Goal: Task Accomplishment & Management: Manage account settings

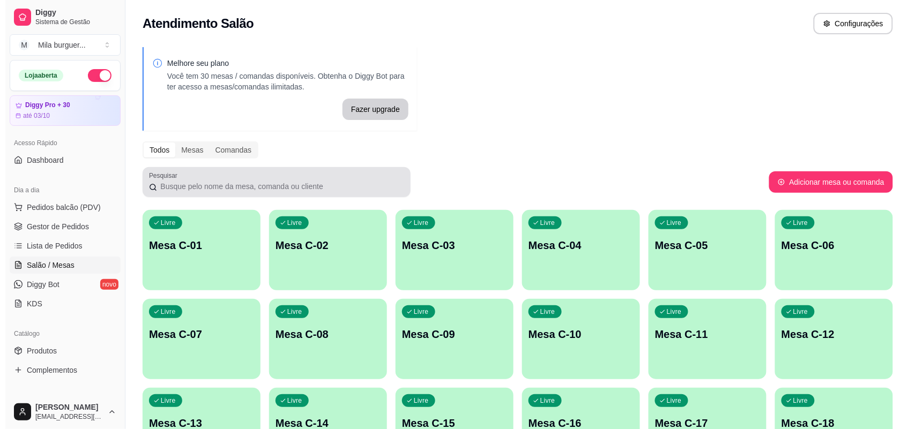
scroll to position [73, 0]
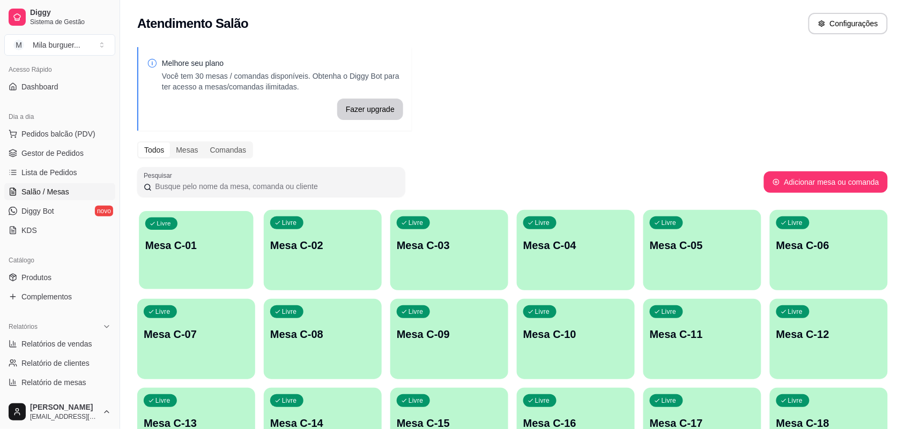
click at [174, 228] on div "Livre Mesa C-01" at bounding box center [196, 243] width 114 height 65
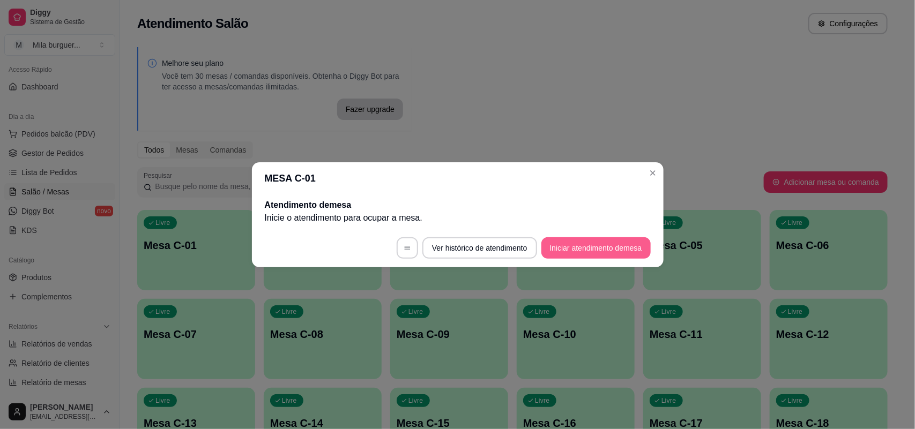
click at [590, 247] on button "Iniciar atendimento de mesa" at bounding box center [596, 248] width 109 height 21
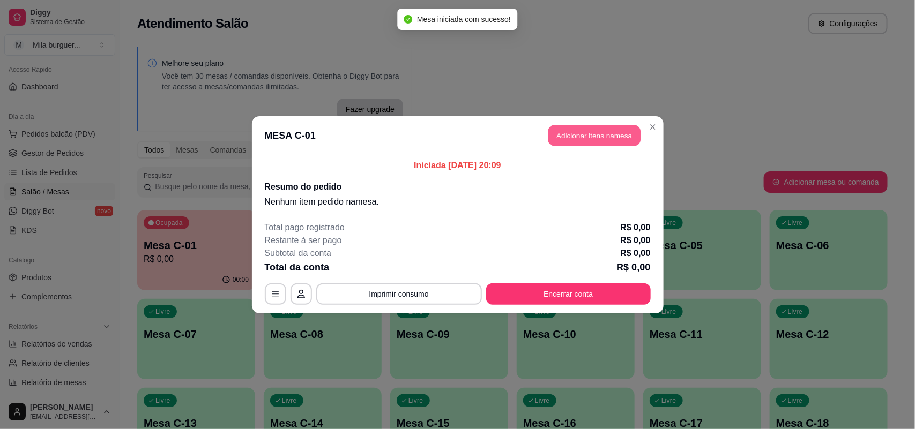
click at [625, 134] on button "Adicionar itens na mesa" at bounding box center [594, 135] width 92 height 21
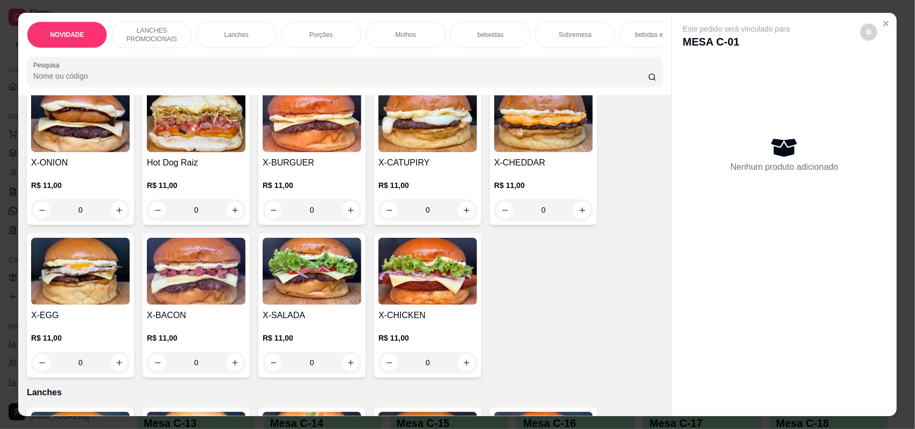
scroll to position [335, 0]
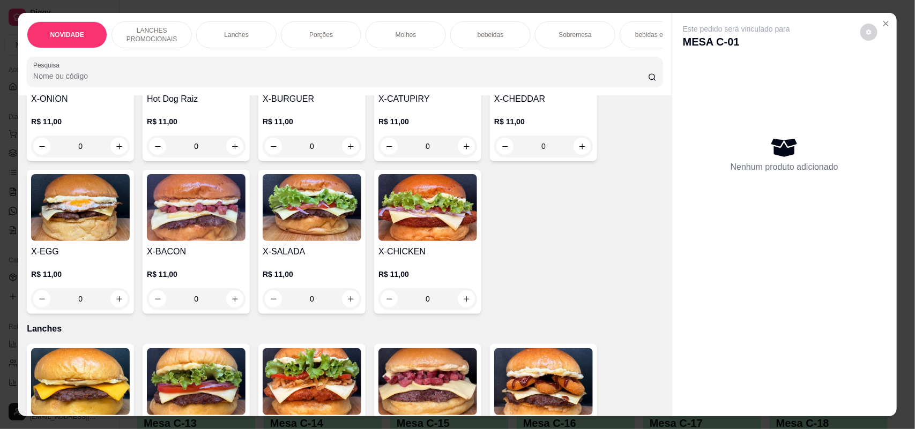
click at [231, 303] on div "0" at bounding box center [196, 298] width 99 height 21
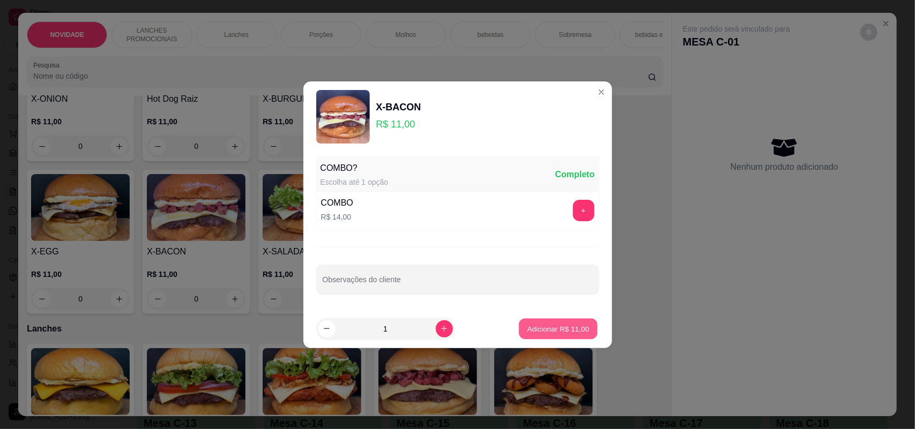
click at [520, 322] on button "Adicionar R$ 11,00" at bounding box center [559, 328] width 79 height 21
type input "1"
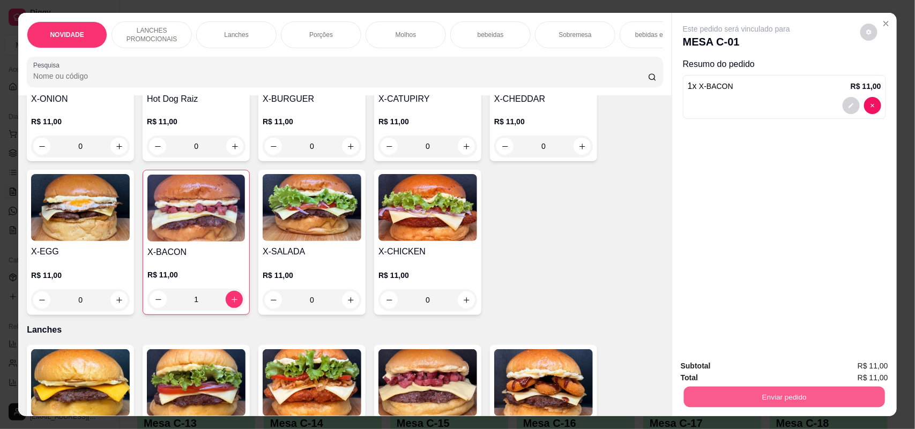
click at [773, 401] on button "Enviar pedido" at bounding box center [784, 397] width 201 height 21
click at [748, 369] on button "Não registrar e enviar pedido" at bounding box center [749, 371] width 112 height 20
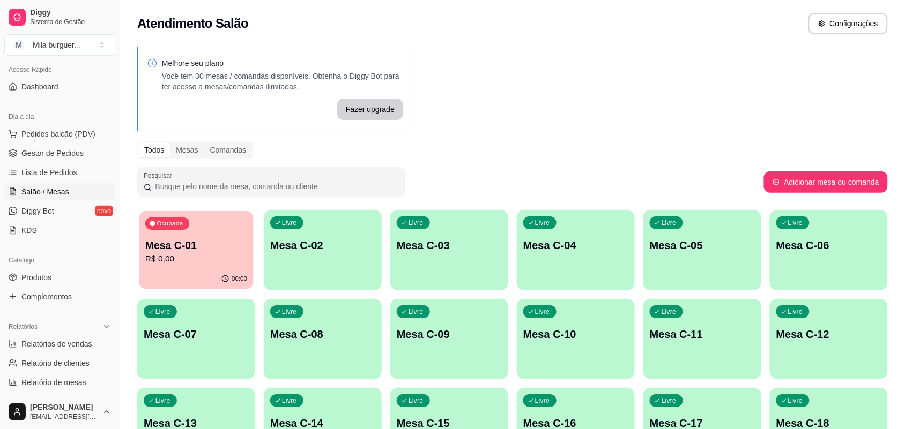
click at [194, 253] on p "R$ 0,00" at bounding box center [196, 259] width 102 height 12
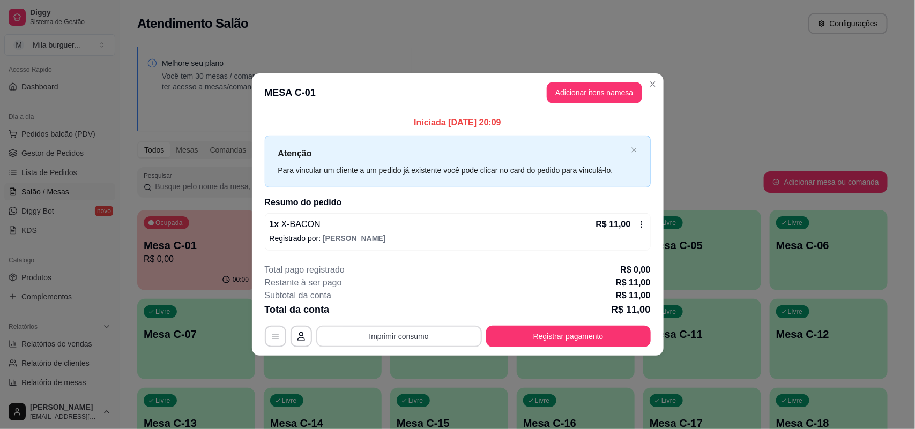
click at [393, 335] on button "Imprimir consumo" at bounding box center [399, 336] width 166 height 21
click at [421, 300] on div "Escolha a impressora IMPRESSORA" at bounding box center [402, 304] width 88 height 36
click at [417, 307] on button "IMPRESSORA" at bounding box center [402, 311] width 75 height 17
click at [406, 331] on button "Imprimir consumo" at bounding box center [398, 337] width 161 height 21
click at [410, 312] on button "IMPRESSORA" at bounding box center [402, 311] width 75 height 17
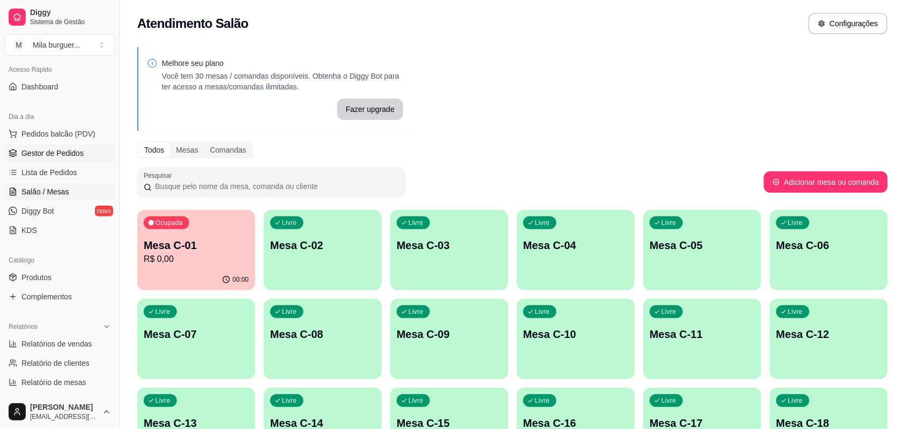
click at [30, 150] on span "Gestor de Pedidos" at bounding box center [52, 153] width 62 height 11
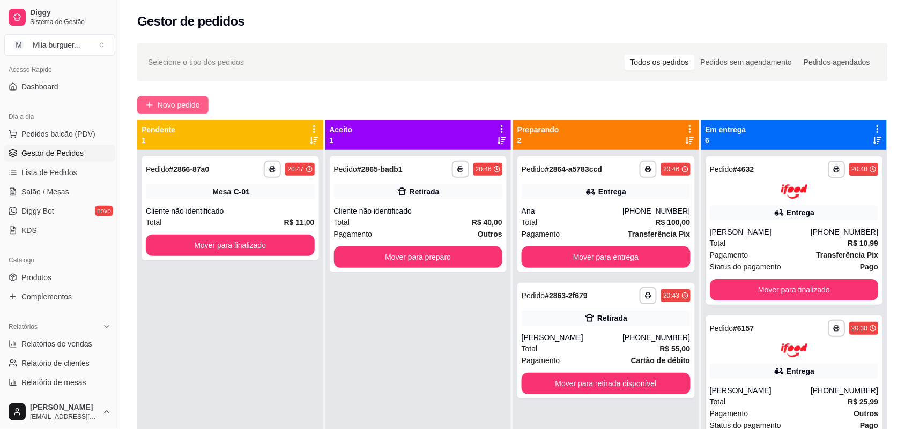
click at [170, 102] on span "Novo pedido" at bounding box center [179, 105] width 42 height 12
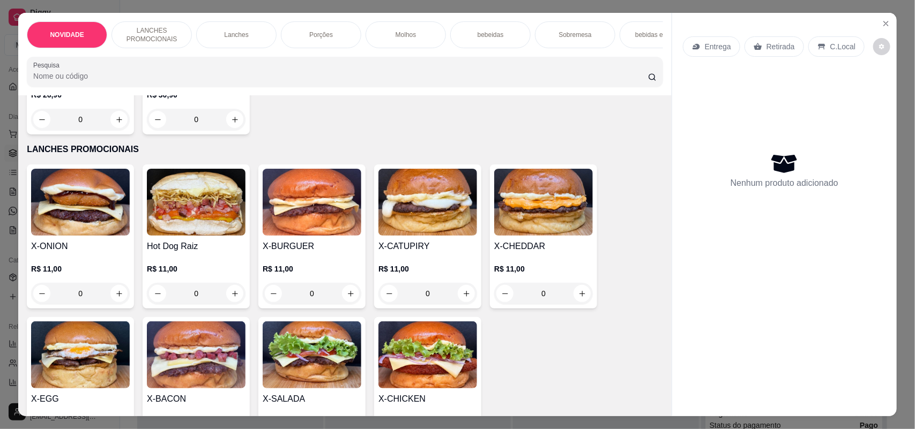
scroll to position [201, 0]
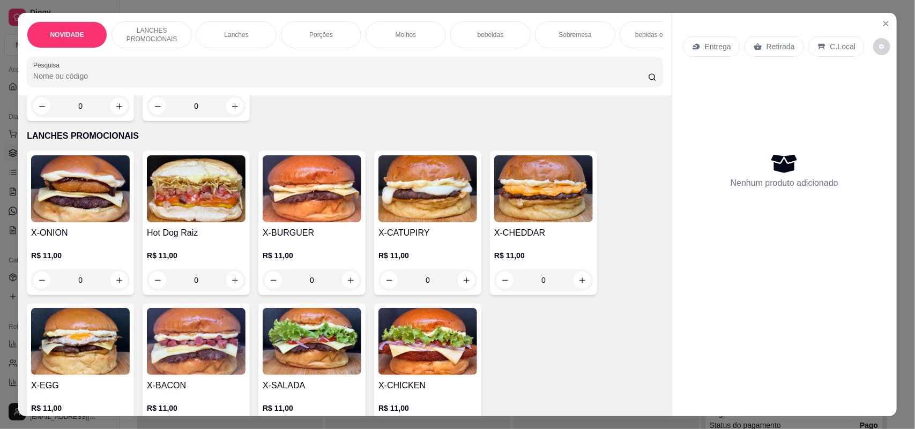
click at [234, 285] on div "0" at bounding box center [196, 280] width 99 height 21
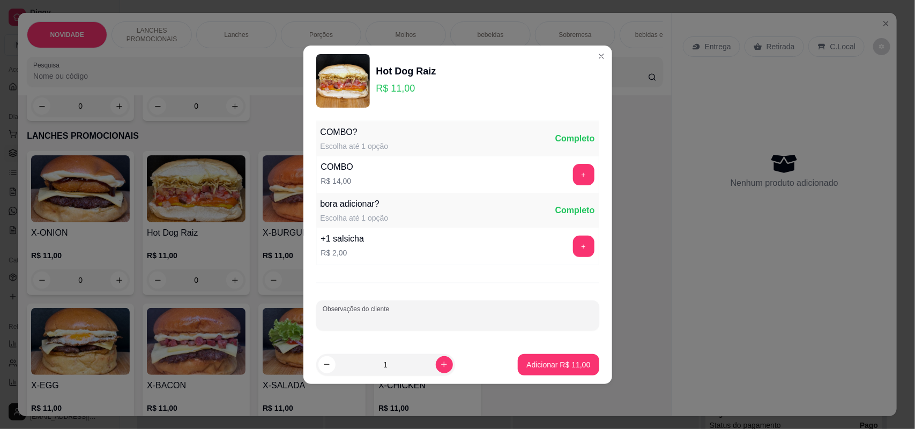
click at [385, 318] on input "Observações do cliente" at bounding box center [458, 320] width 270 height 11
click at [353, 320] on input "Sem bata palha" at bounding box center [458, 320] width 270 height 11
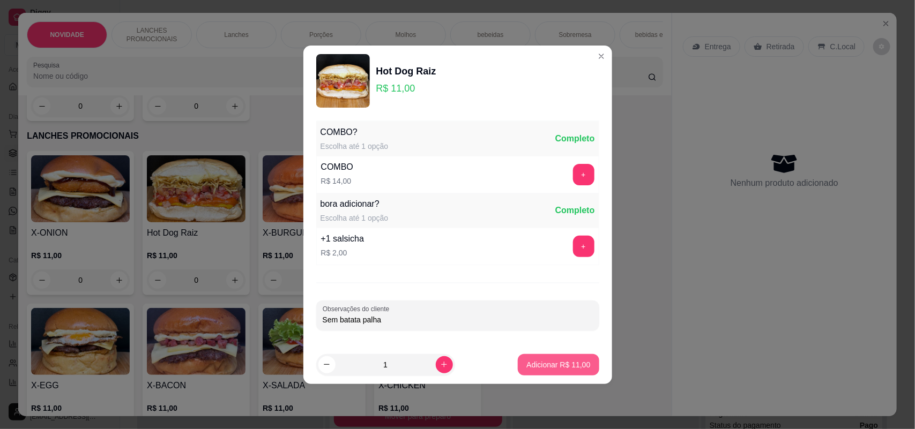
type input "Sem batata palha"
click at [531, 362] on p "Adicionar R$ 11,00" at bounding box center [559, 365] width 64 height 11
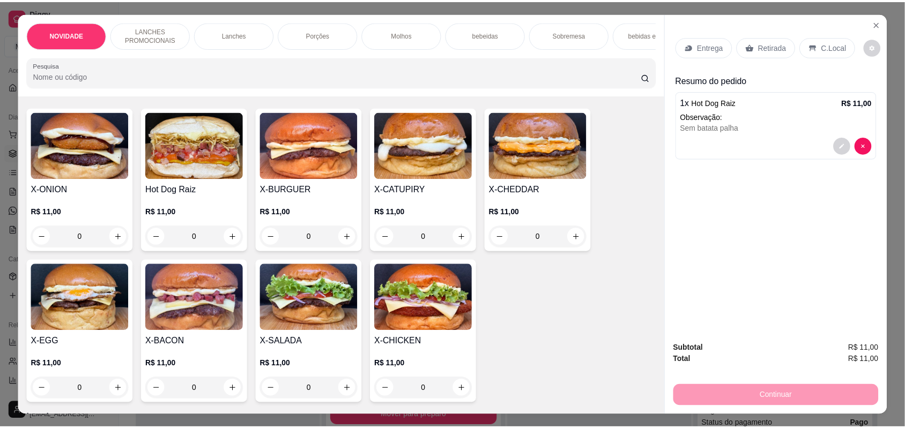
scroll to position [268, 0]
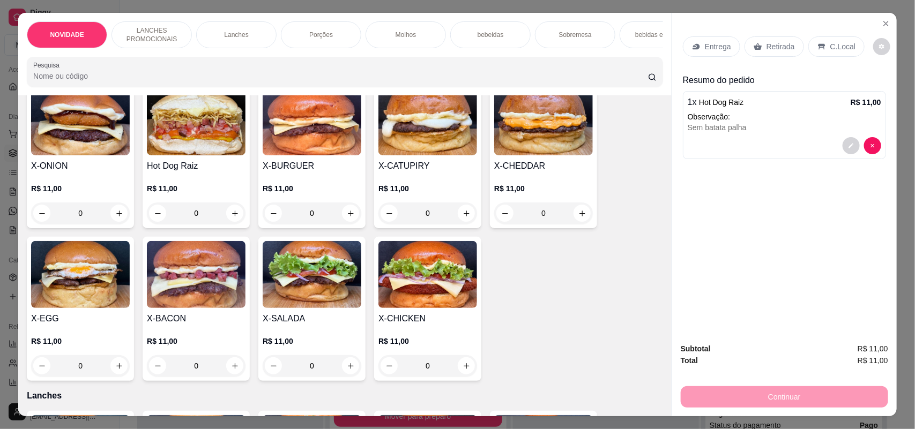
click at [116, 371] on div "0" at bounding box center [80, 365] width 99 height 21
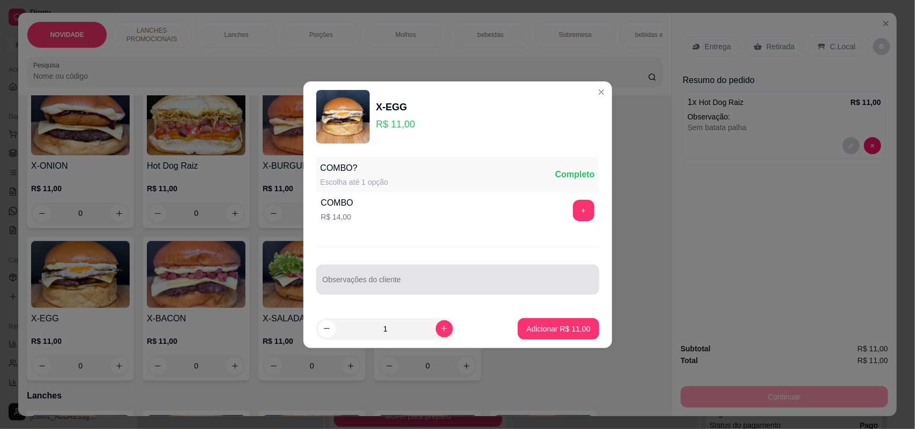
click at [520, 285] on input "Observações do cliente" at bounding box center [458, 284] width 270 height 11
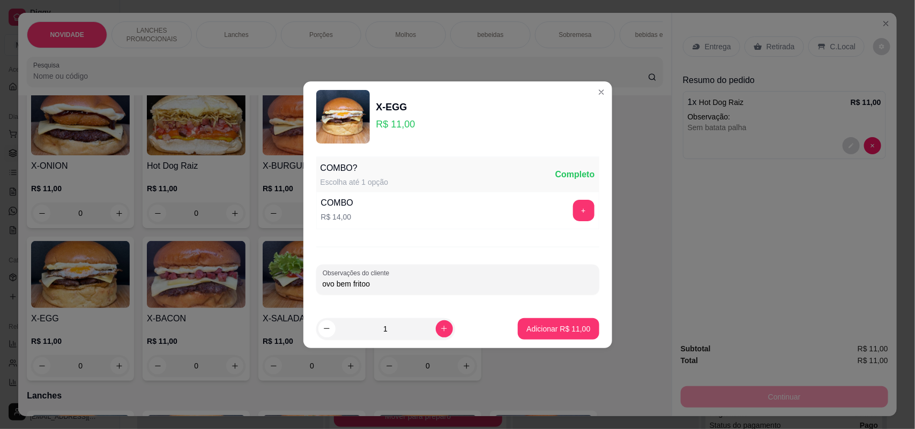
type input "ovo bem fritoo"
click at [566, 333] on p "Adicionar R$ 11,00" at bounding box center [559, 329] width 62 height 10
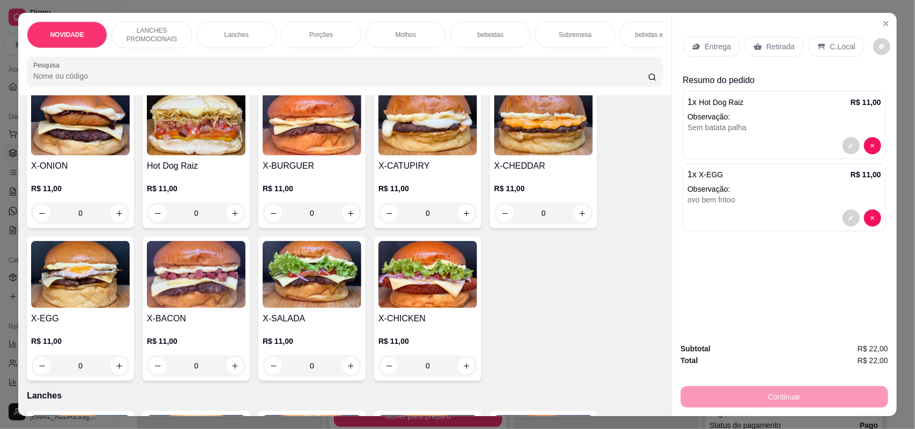
click at [725, 39] on div "Entrega" at bounding box center [711, 46] width 57 height 20
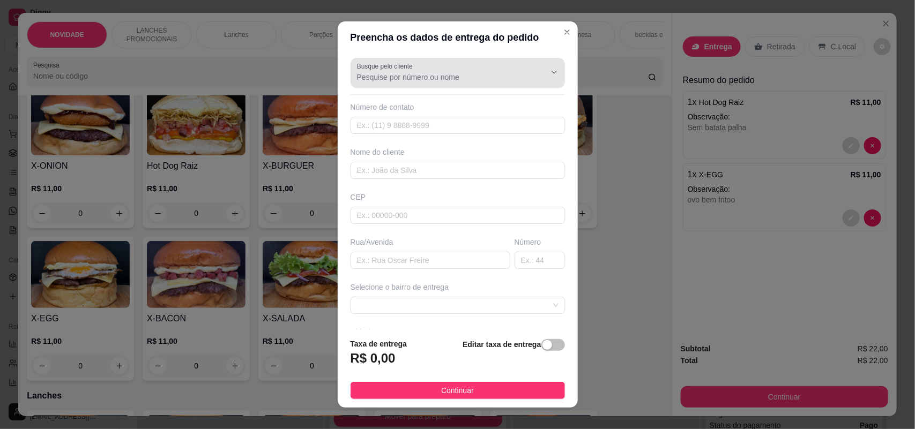
click at [456, 68] on div at bounding box center [458, 72] width 202 height 21
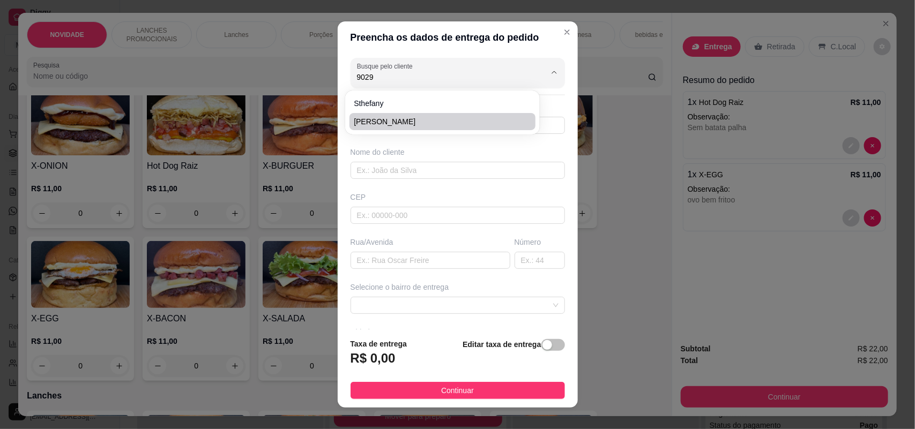
click at [446, 120] on span "[PERSON_NAME]" at bounding box center [437, 121] width 167 height 11
type input "[PERSON_NAME]"
type input "15997079029"
type input "[PERSON_NAME]"
type input "Rua [PERSON_NAME]"
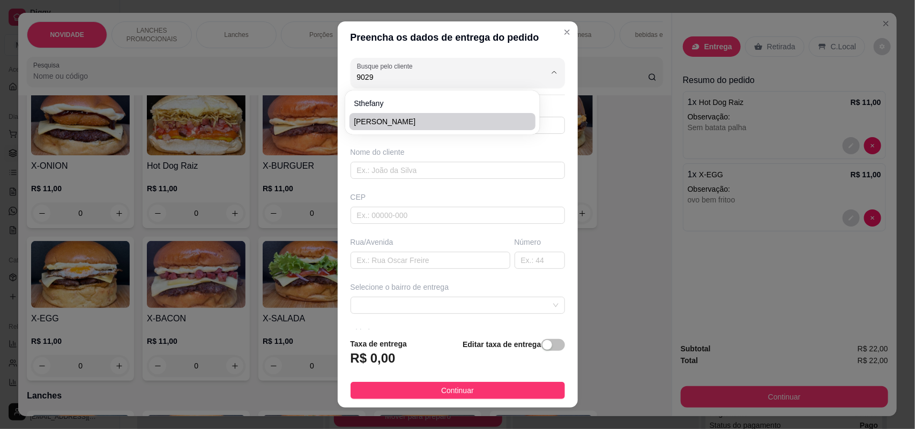
type input "149"
type input "SOROCABA"
type input "[STREET_ADDRESS]"
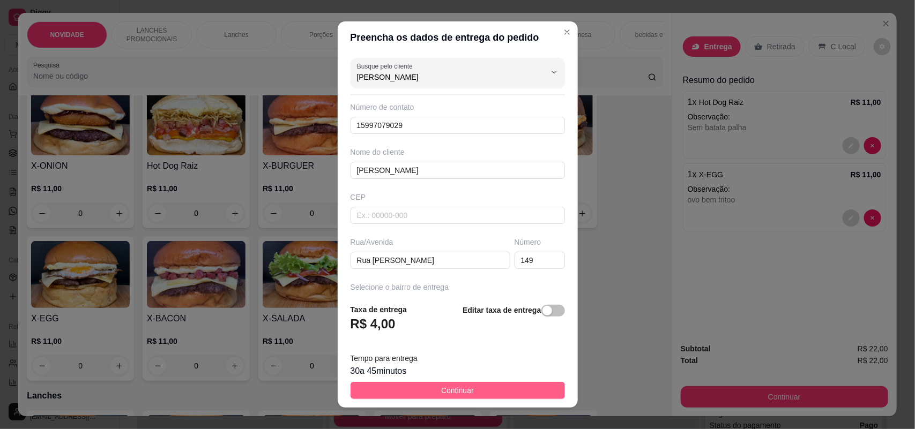
type input "[PERSON_NAME]"
click at [451, 386] on span "Continuar" at bounding box center [457, 391] width 33 height 12
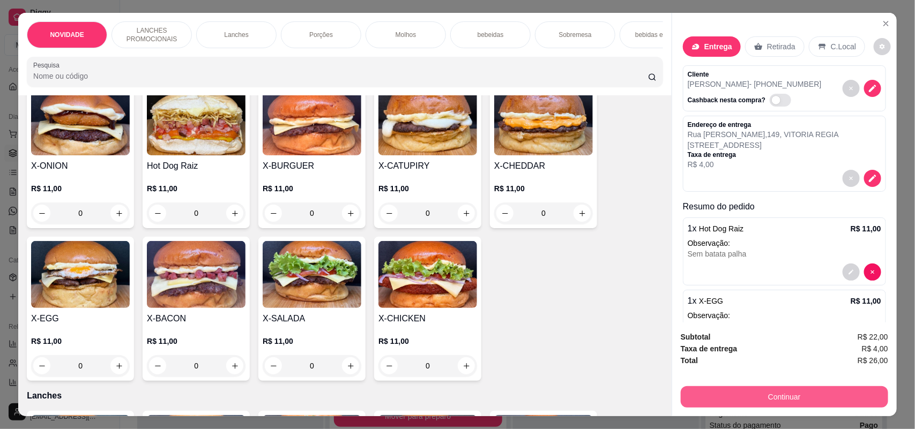
click at [759, 392] on button "Continuar" at bounding box center [784, 397] width 207 height 21
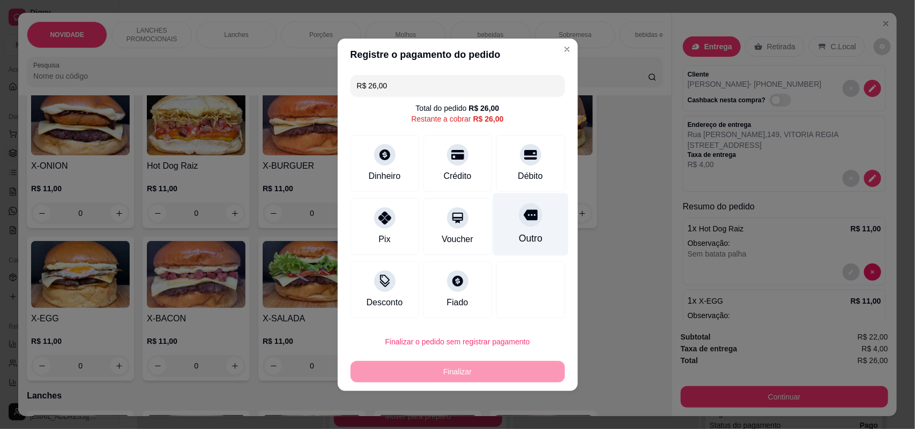
click at [521, 207] on div at bounding box center [531, 215] width 24 height 24
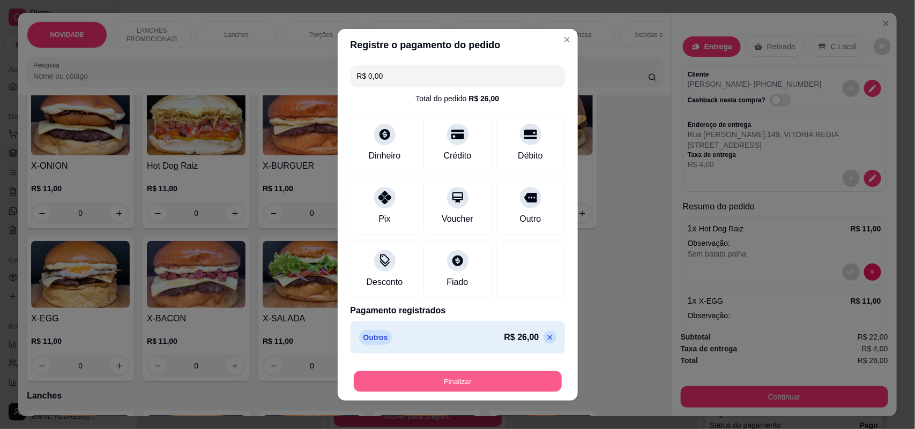
click at [471, 376] on button "Finalizar" at bounding box center [458, 381] width 208 height 21
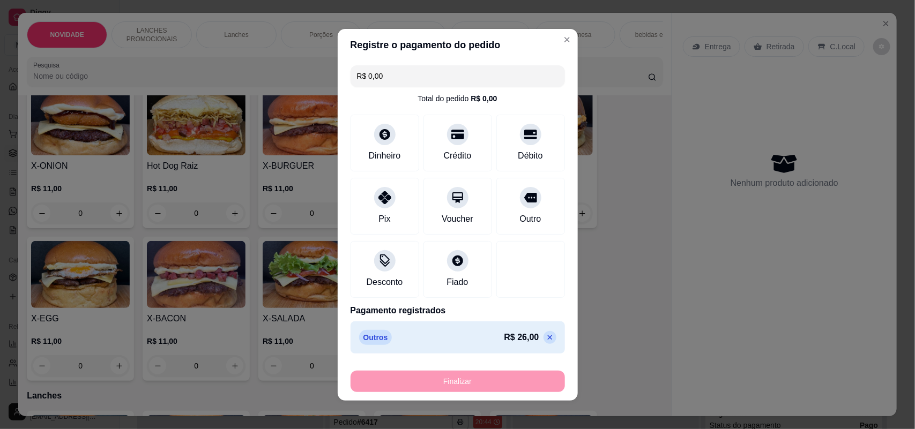
type input "-R$ 26,00"
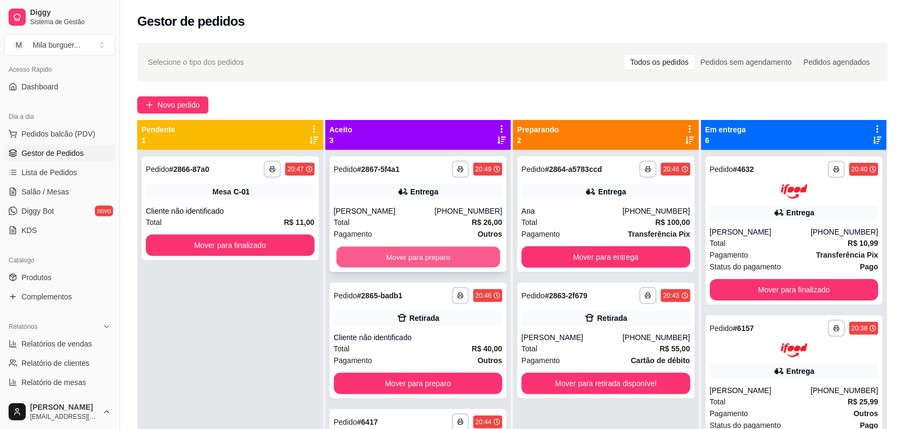
click at [388, 257] on button "Mover para preparo" at bounding box center [418, 257] width 164 height 21
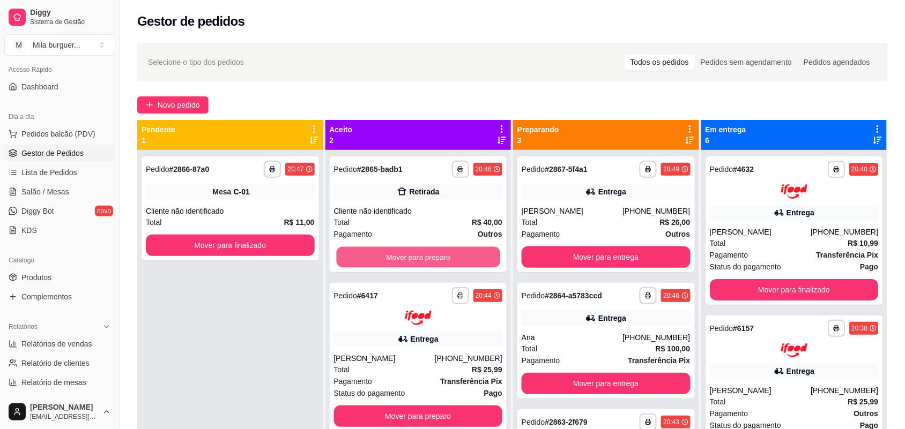
click at [389, 256] on button "Mover para preparo" at bounding box center [418, 257] width 164 height 21
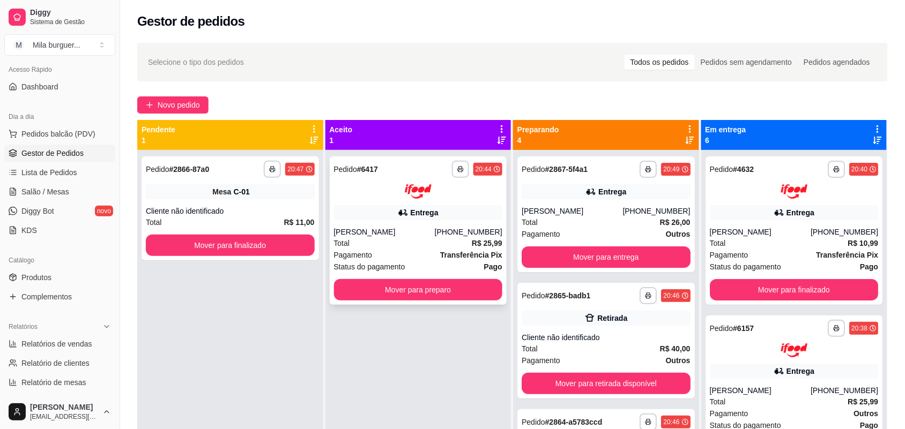
click at [381, 291] on button "Mover para preparo" at bounding box center [418, 289] width 169 height 21
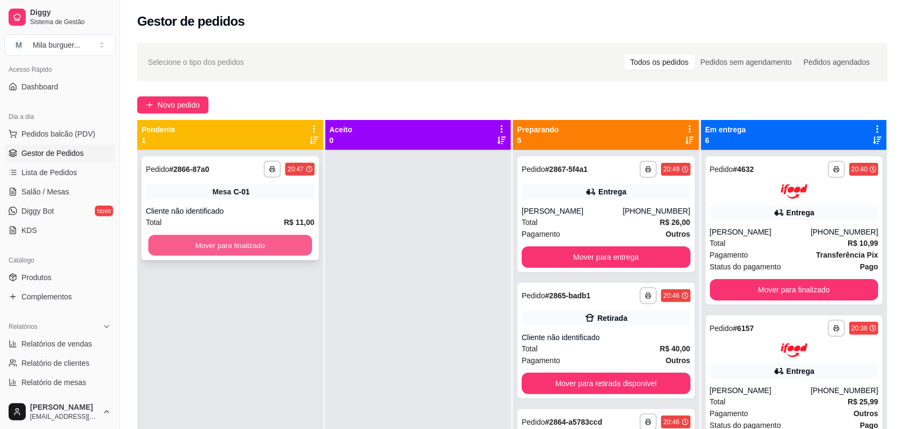
click at [262, 239] on button "Mover para finalizado" at bounding box center [231, 245] width 164 height 21
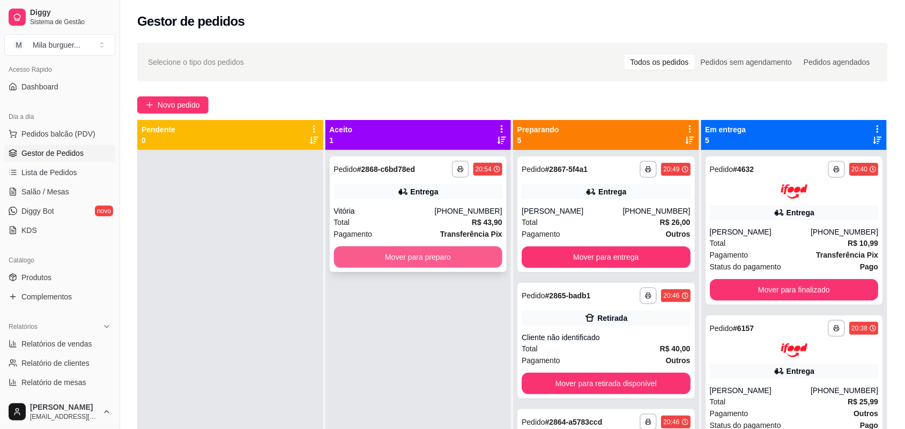
click at [464, 252] on button "Mover para preparo" at bounding box center [418, 257] width 169 height 21
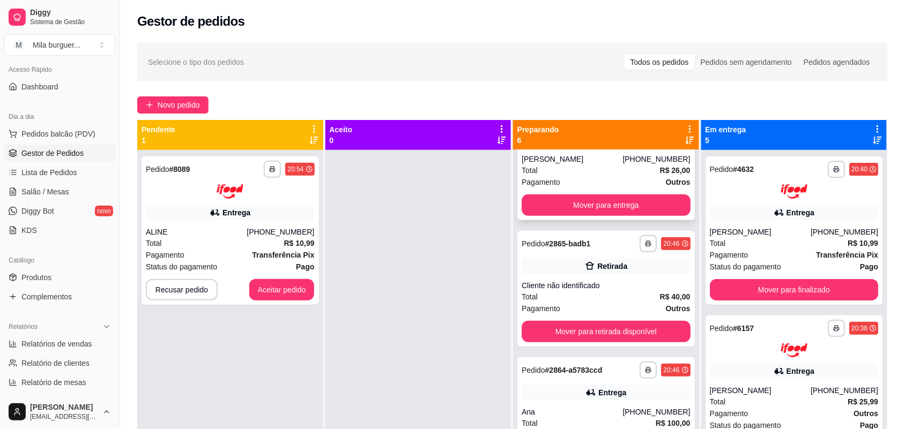
scroll to position [201, 0]
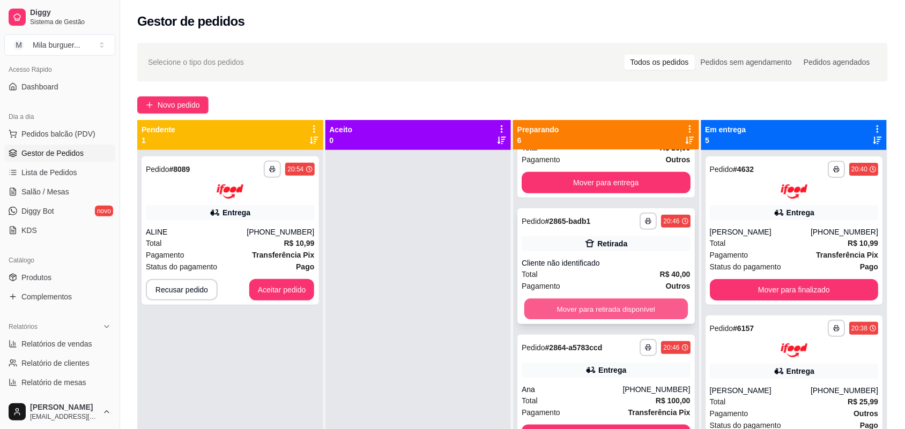
click at [577, 308] on button "Mover para retirada disponível" at bounding box center [606, 309] width 164 height 21
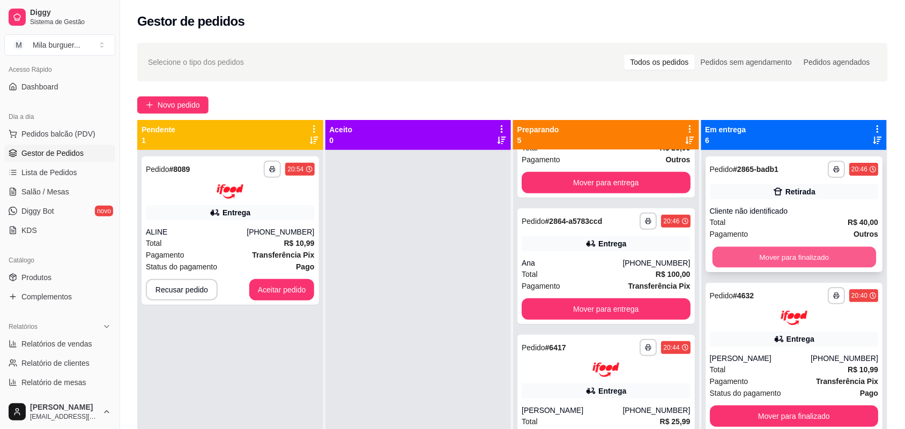
click at [752, 252] on button "Mover para finalizado" at bounding box center [794, 257] width 164 height 21
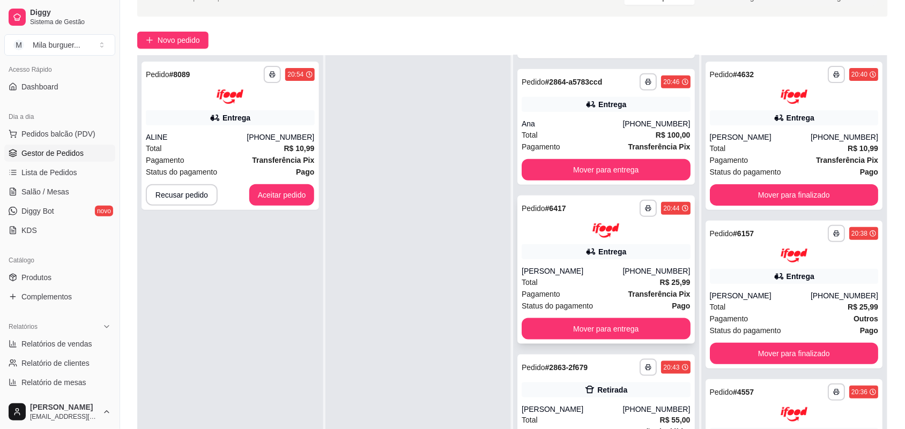
scroll to position [164, 0]
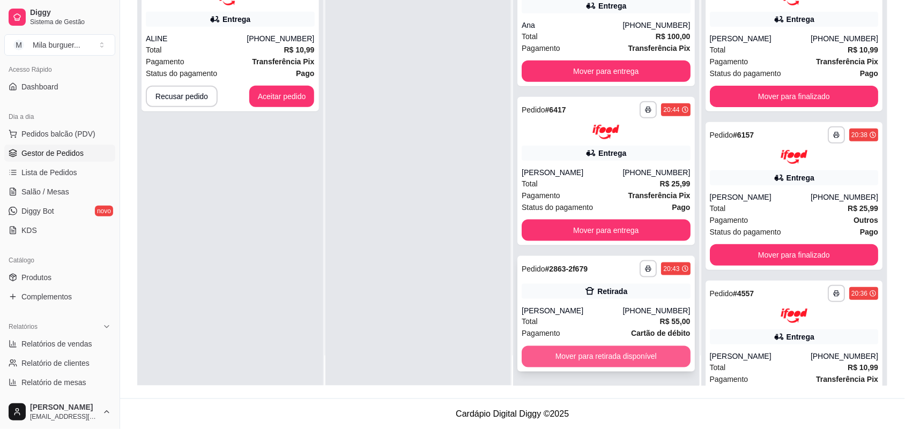
click at [598, 355] on button "Mover para retirada disponível" at bounding box center [606, 356] width 169 height 21
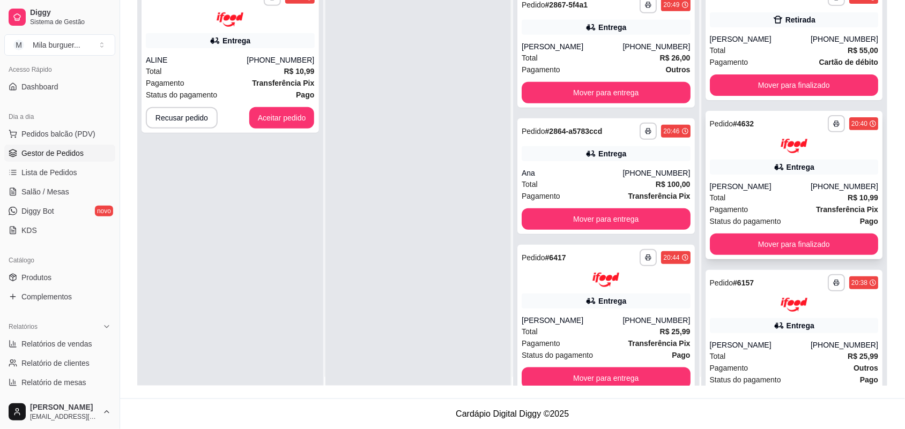
scroll to position [0, 0]
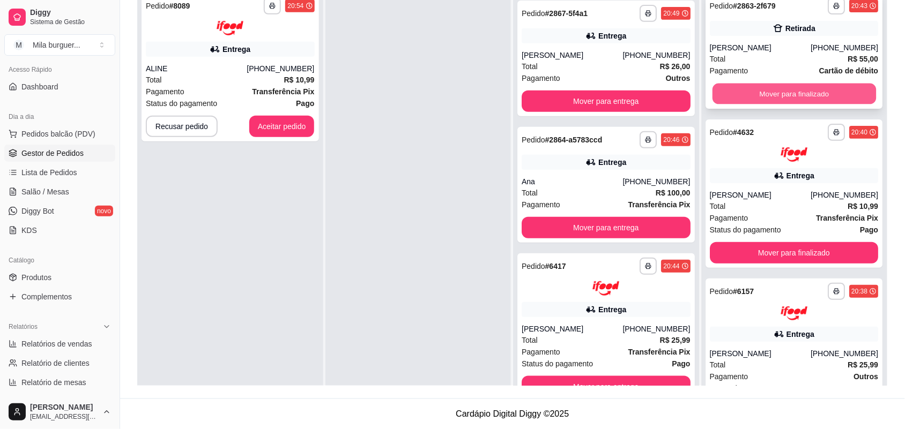
click at [779, 98] on button "Mover para finalizado" at bounding box center [794, 94] width 164 height 21
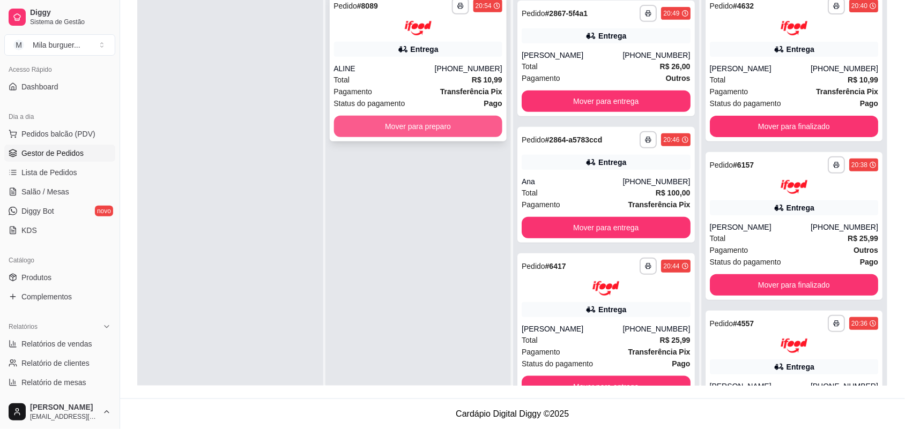
click at [407, 128] on button "Mover para preparo" at bounding box center [418, 126] width 169 height 21
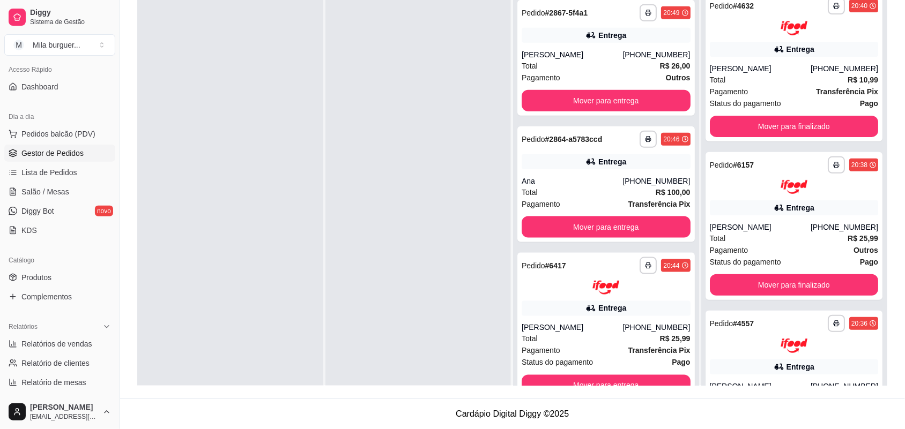
scroll to position [278, 0]
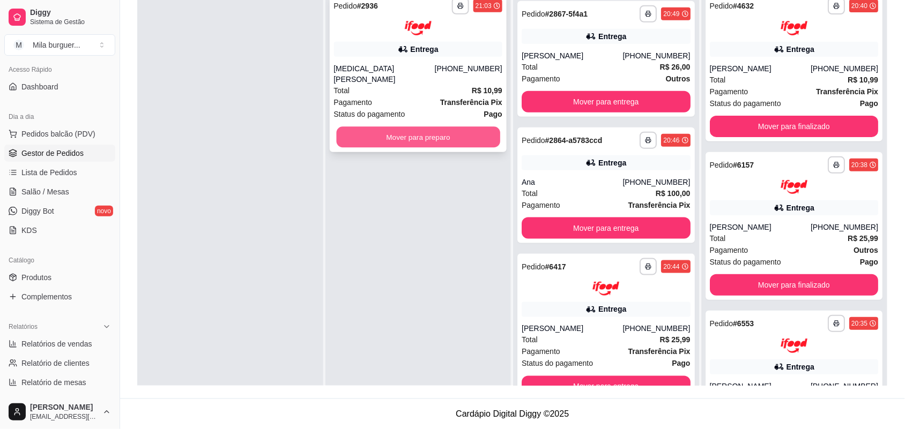
click at [359, 127] on button "Mover para preparo" at bounding box center [418, 137] width 164 height 21
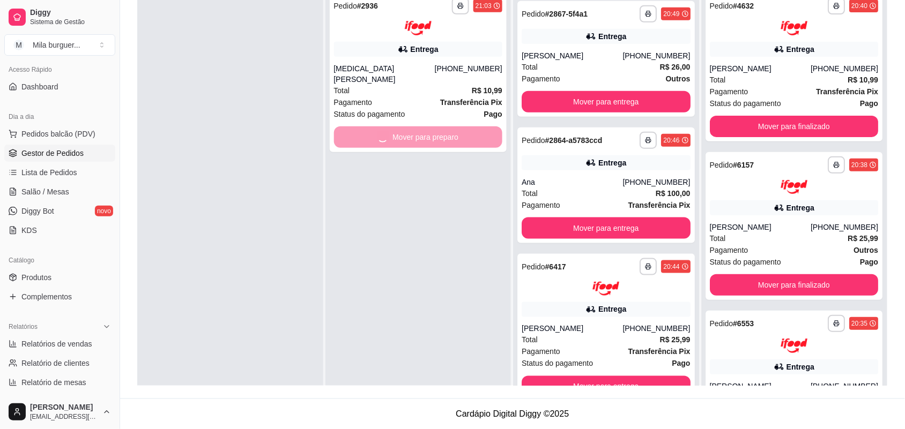
scroll to position [438, 0]
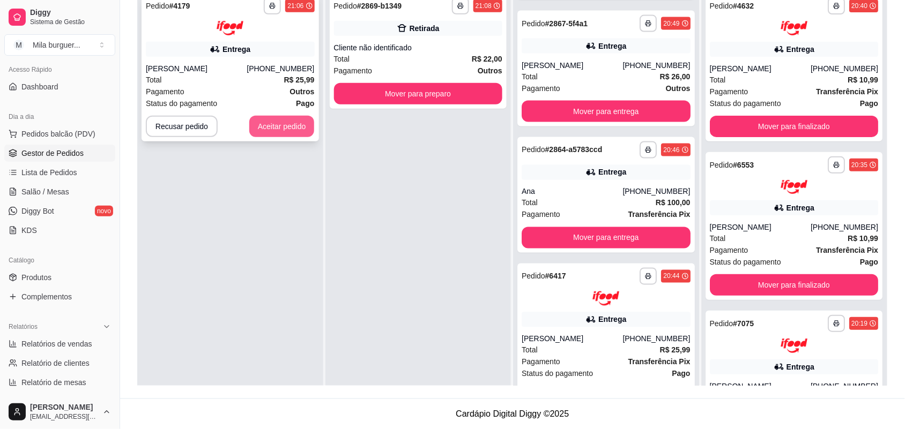
click at [263, 130] on button "Aceitar pedido" at bounding box center [281, 126] width 65 height 21
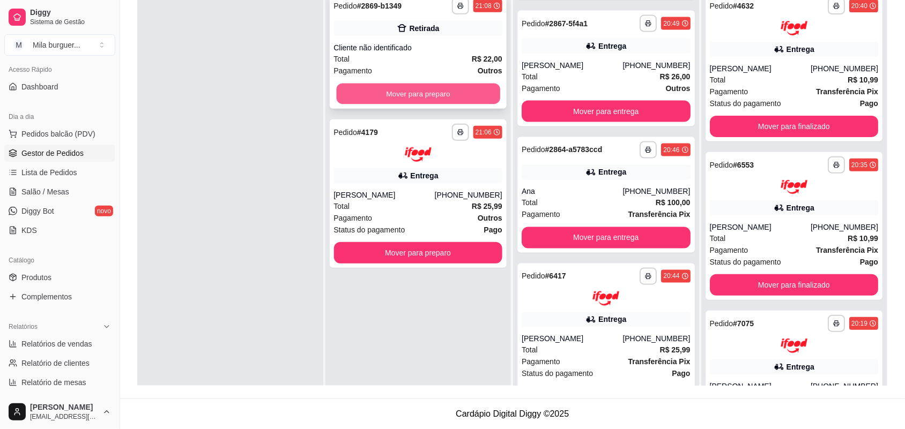
click at [344, 102] on button "Mover para preparo" at bounding box center [418, 94] width 164 height 21
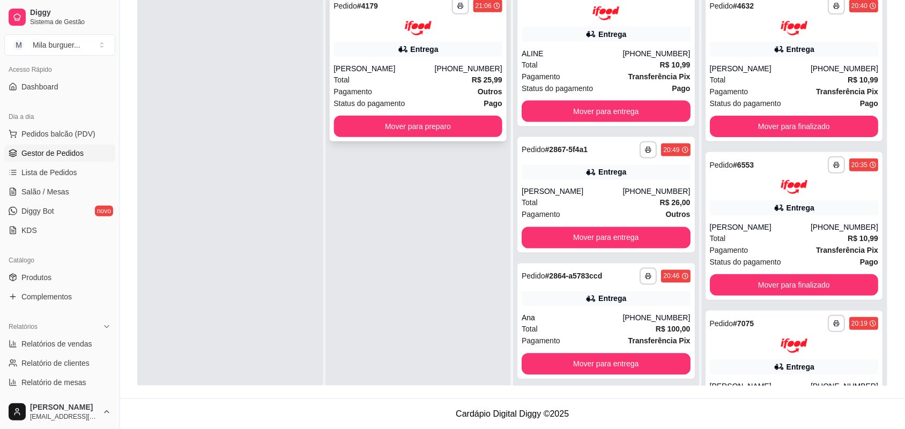
scroll to position [564, 0]
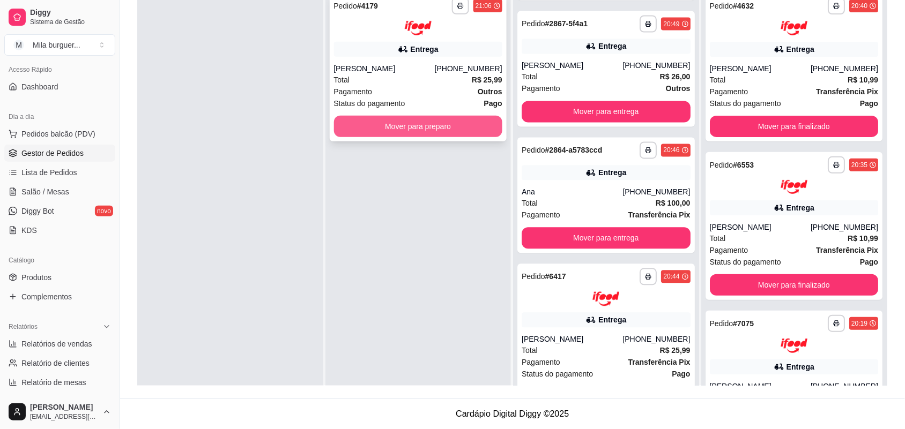
click at [358, 126] on button "Mover para preparo" at bounding box center [418, 126] width 169 height 21
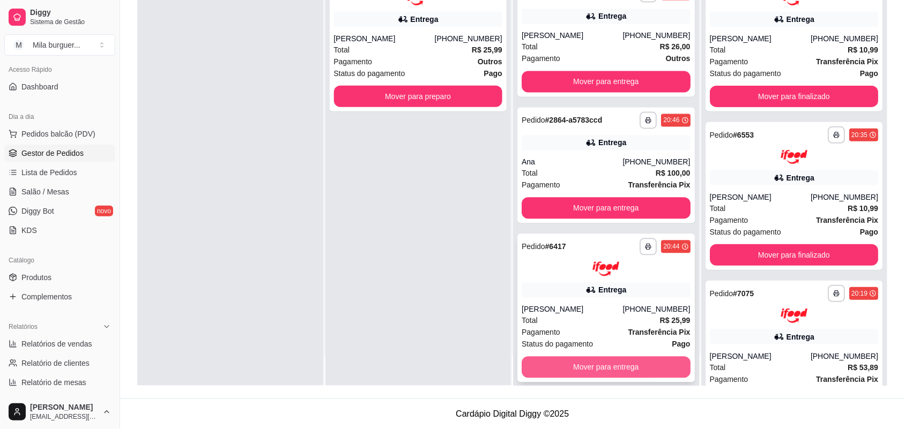
click at [602, 360] on button "Mover para entrega" at bounding box center [606, 367] width 169 height 21
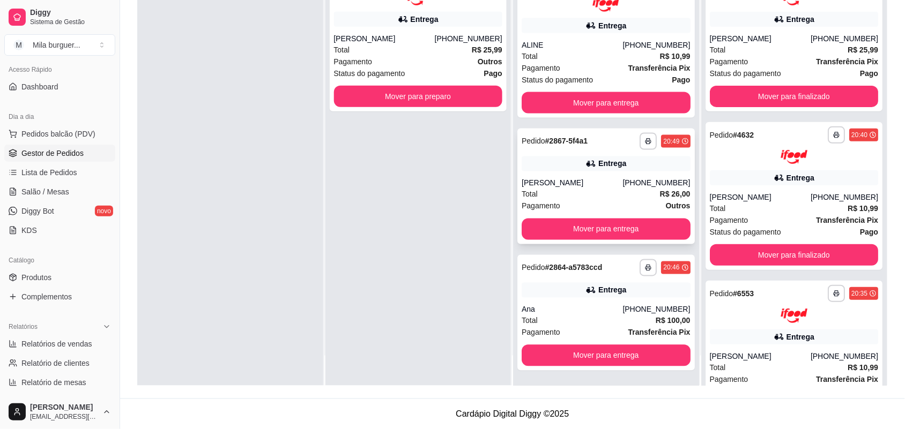
scroll to position [405, 0]
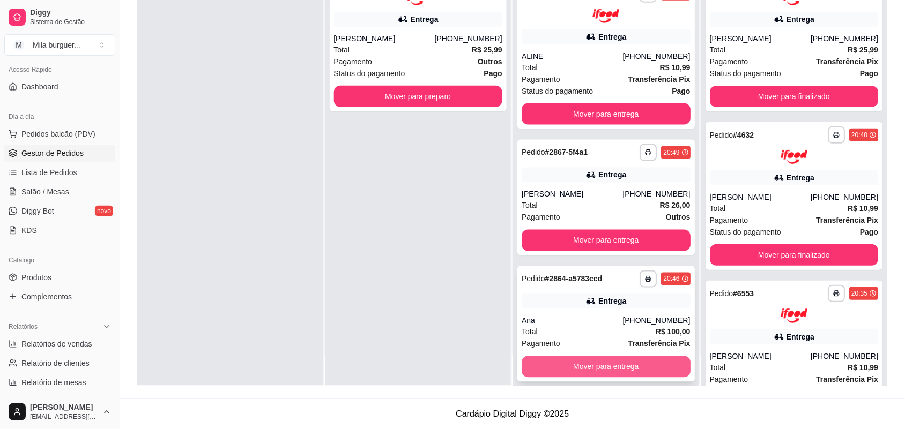
click at [599, 368] on div "**********" at bounding box center [605, 324] width 177 height 116
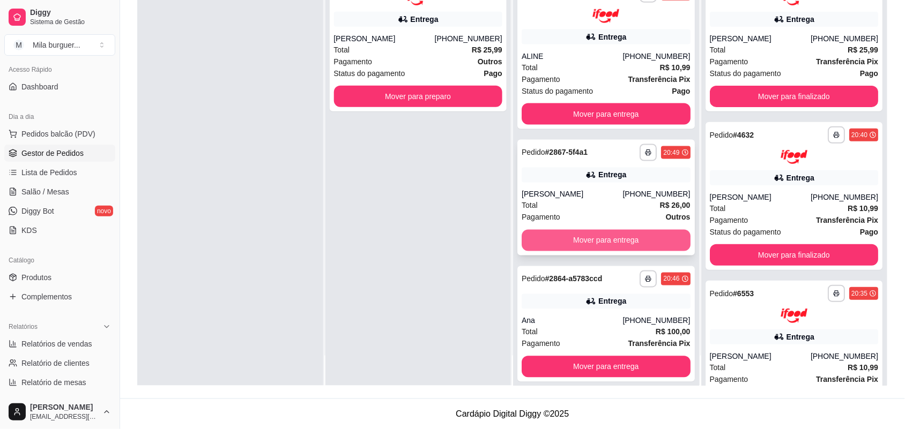
click at [623, 231] on button "Mover para entrega" at bounding box center [606, 240] width 169 height 21
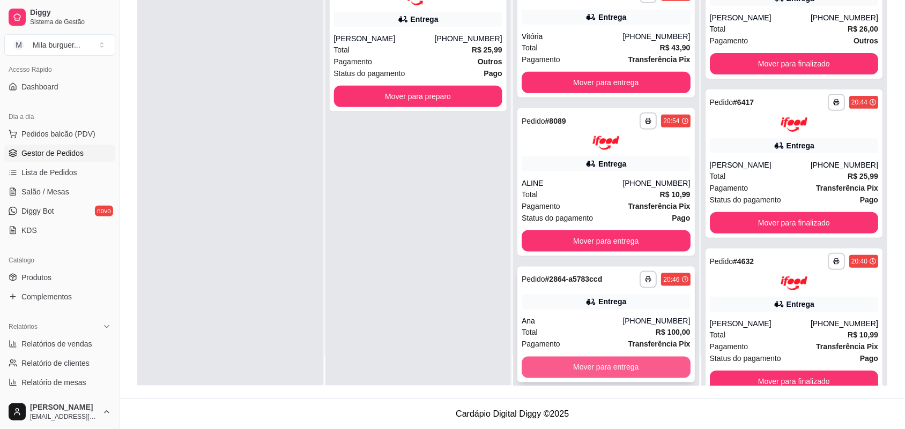
click at [617, 357] on button "Mover para entrega" at bounding box center [606, 367] width 169 height 21
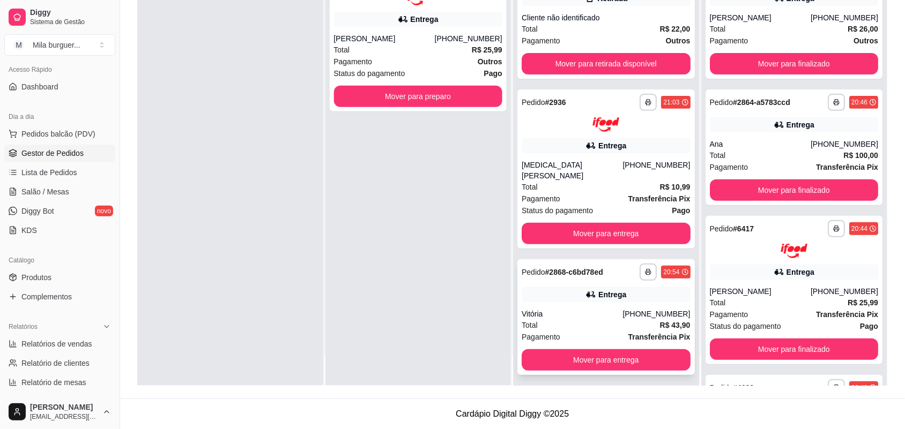
scroll to position [0, 0]
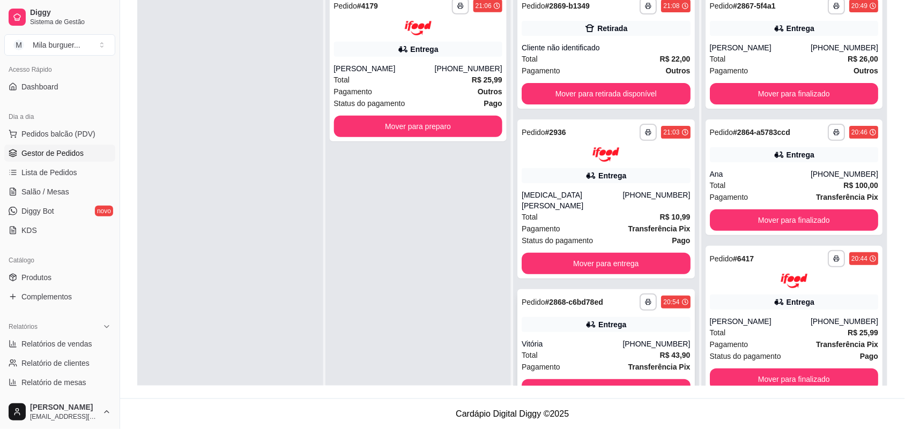
click at [609, 253] on button "Mover para entrega" at bounding box center [606, 263] width 169 height 21
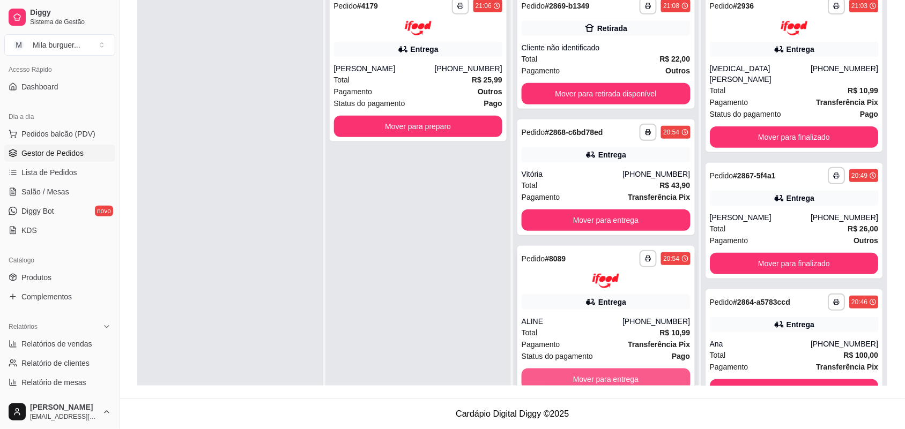
scroll to position [30, 0]
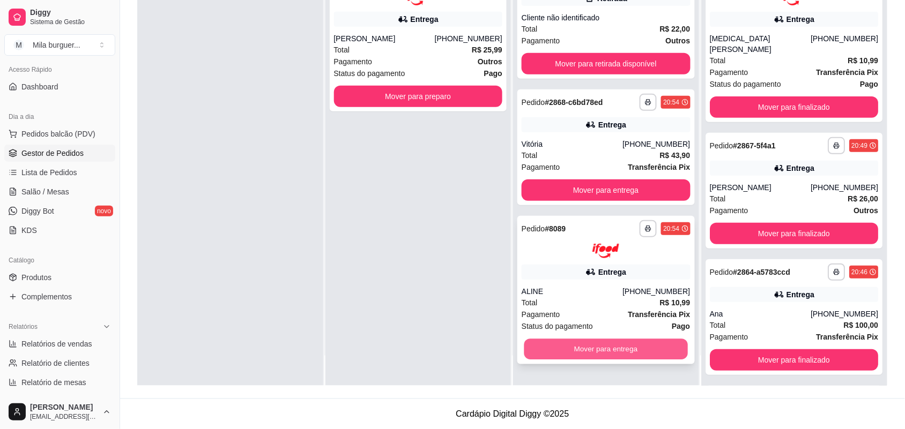
click at [615, 354] on button "Mover para entrega" at bounding box center [606, 349] width 164 height 21
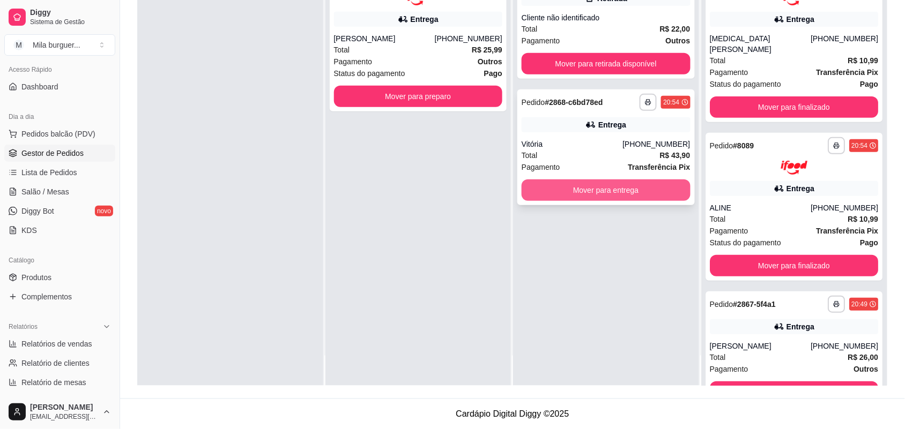
click at [594, 188] on button "Mover para entrega" at bounding box center [606, 190] width 169 height 21
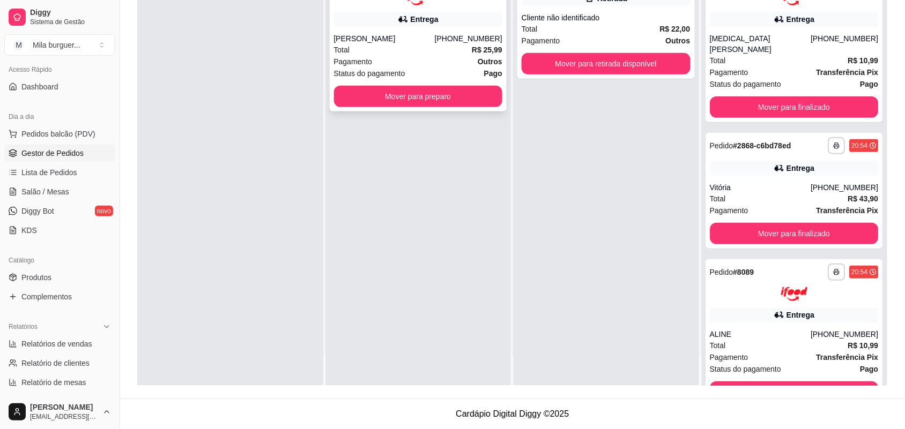
click at [457, 102] on button "Mover para preparo" at bounding box center [418, 96] width 169 height 21
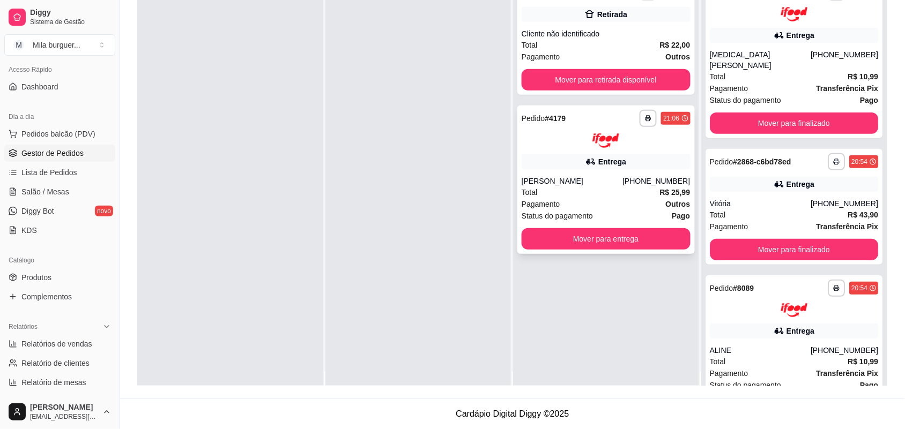
scroll to position [0, 0]
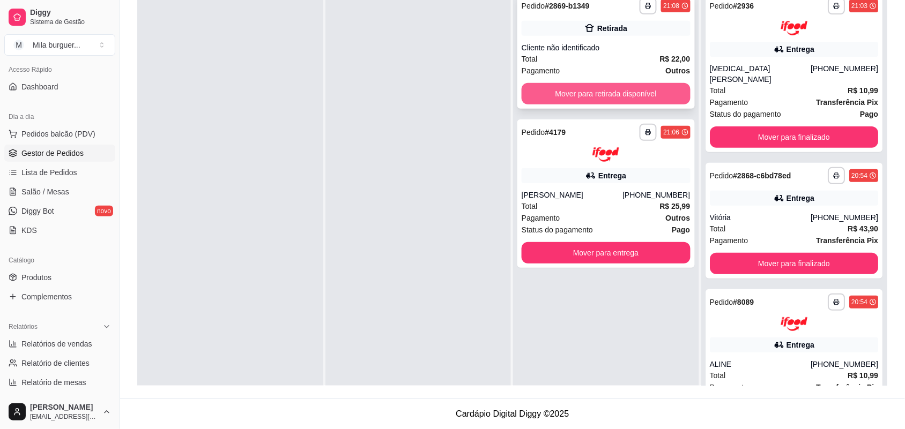
click at [525, 94] on button "Mover para retirada disponível" at bounding box center [606, 93] width 169 height 21
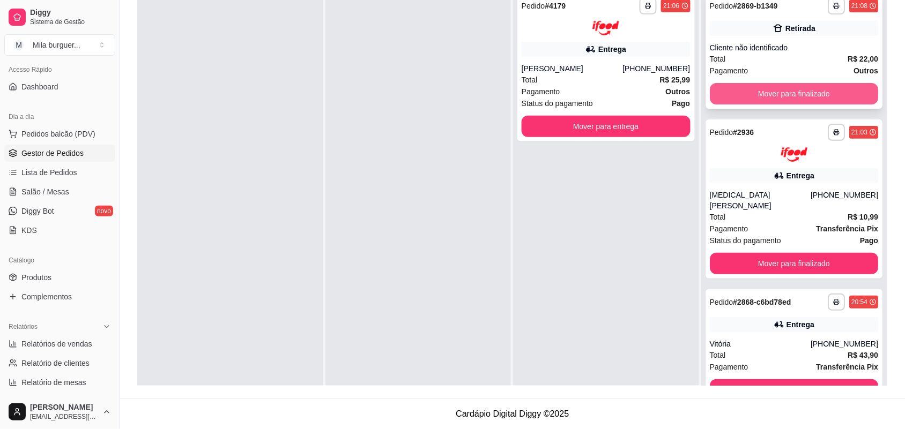
click at [742, 98] on button "Mover para finalizado" at bounding box center [794, 93] width 169 height 21
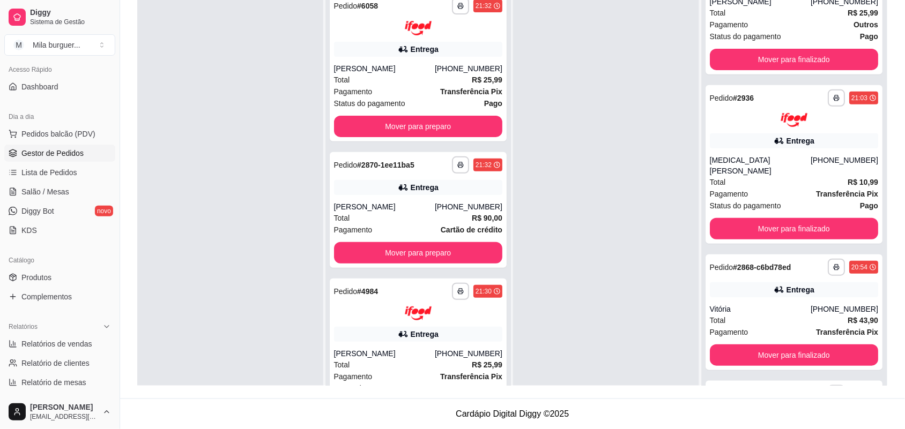
scroll to position [226, 0]
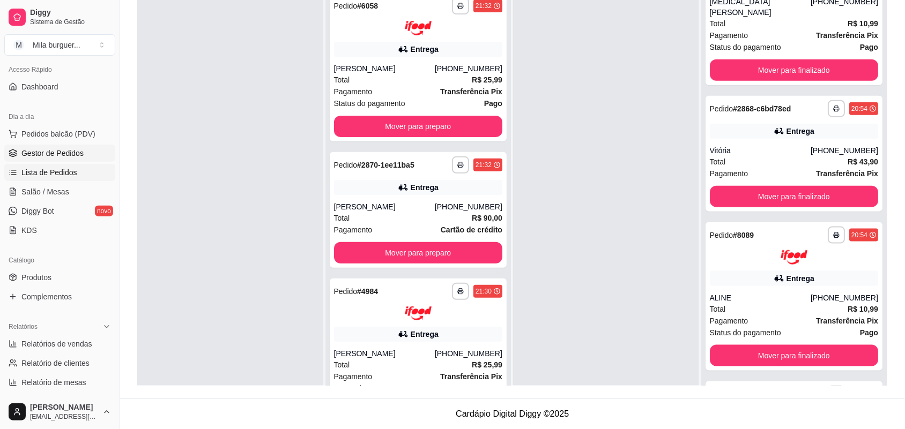
click at [68, 174] on span "Lista de Pedidos" at bounding box center [49, 172] width 56 height 11
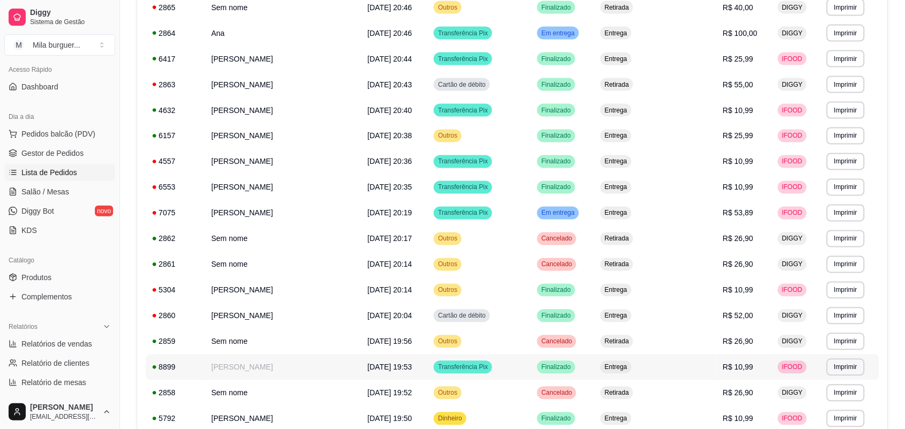
scroll to position [575, 0]
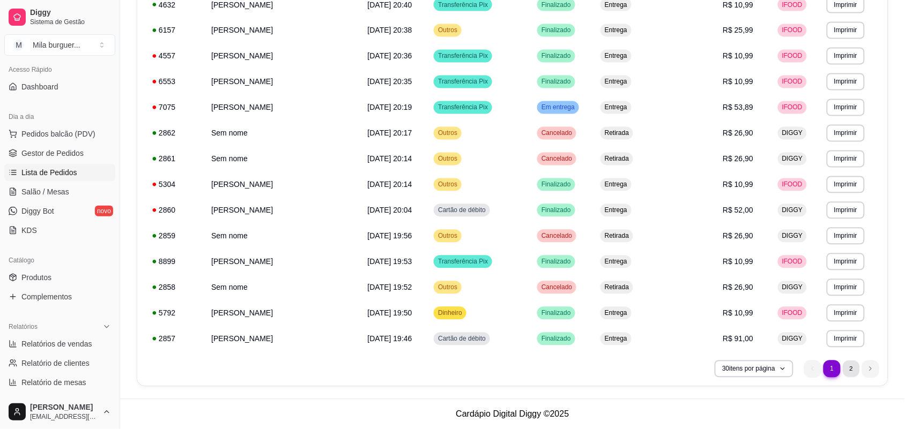
click at [846, 369] on li "2" at bounding box center [851, 369] width 17 height 17
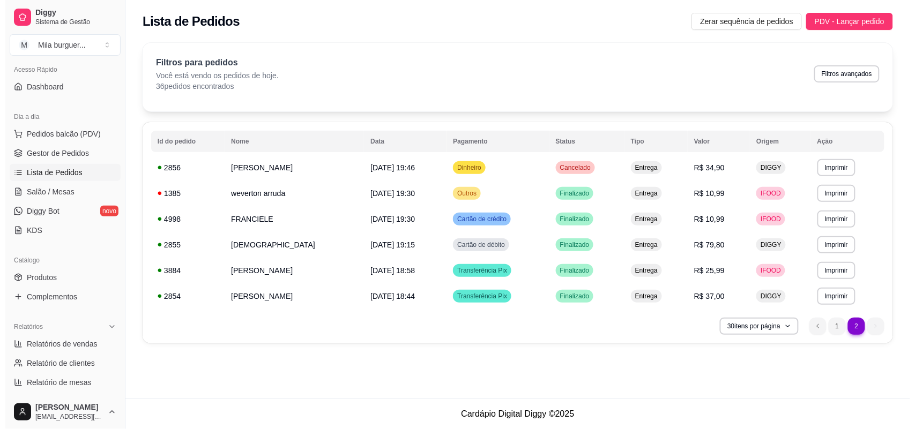
scroll to position [0, 0]
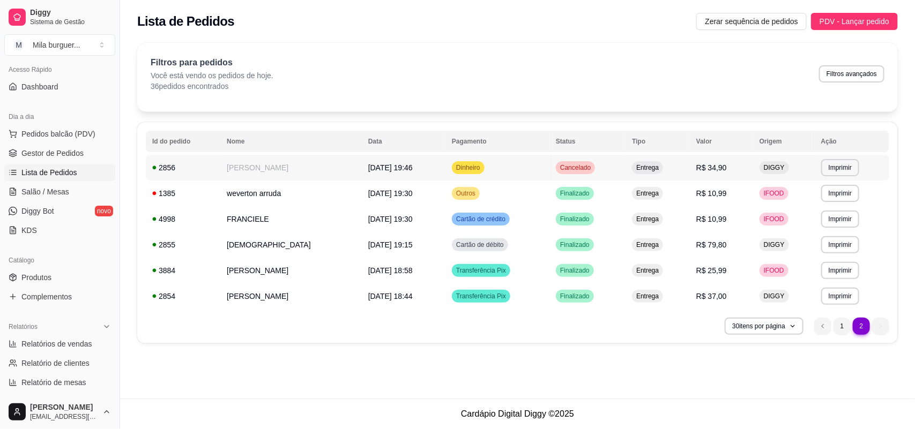
click at [193, 167] on div "2856" at bounding box center [183, 167] width 62 height 11
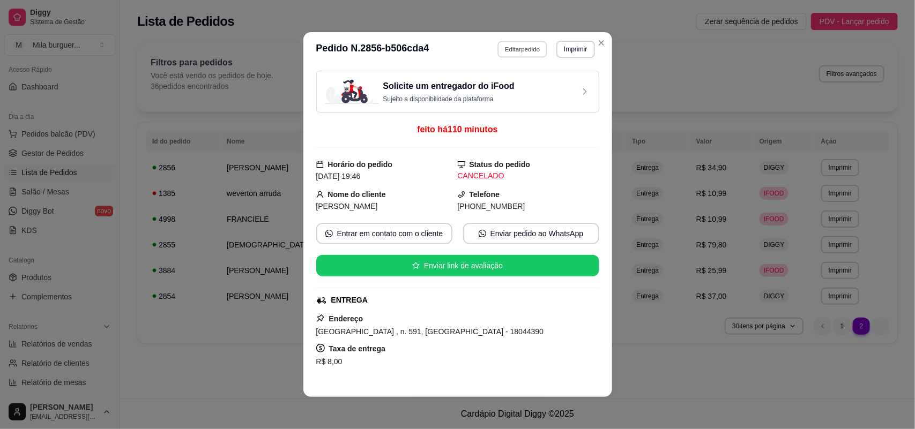
click at [515, 47] on button "Editar pedido" at bounding box center [523, 49] width 50 height 17
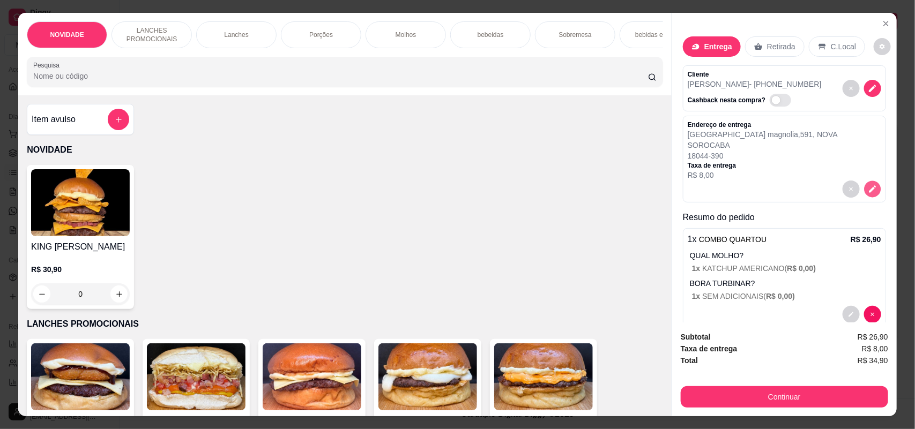
click at [868, 184] on icon "decrease-product-quantity" at bounding box center [872, 188] width 9 height 9
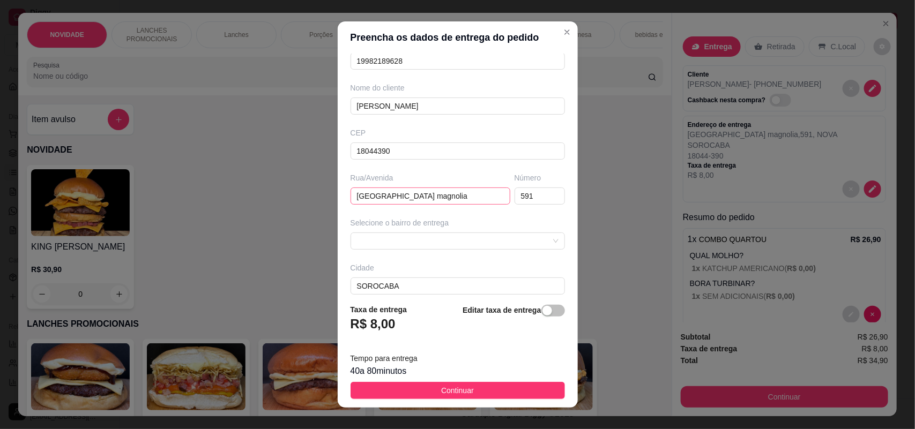
scroll to position [121, 0]
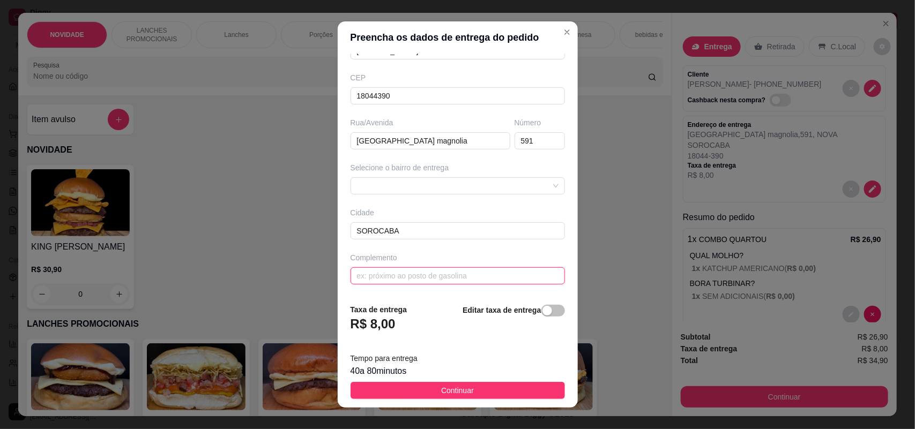
click at [424, 279] on input "text" at bounding box center [458, 276] width 214 height 17
type input "Jd Magnólia"
click at [543, 314] on div "button" at bounding box center [548, 311] width 10 height 10
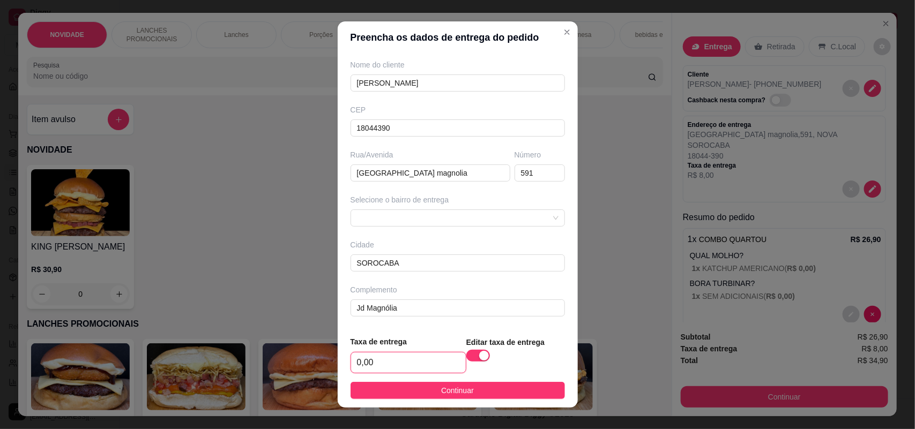
click at [373, 362] on input "0,00" at bounding box center [408, 363] width 115 height 20
type input "17,00"
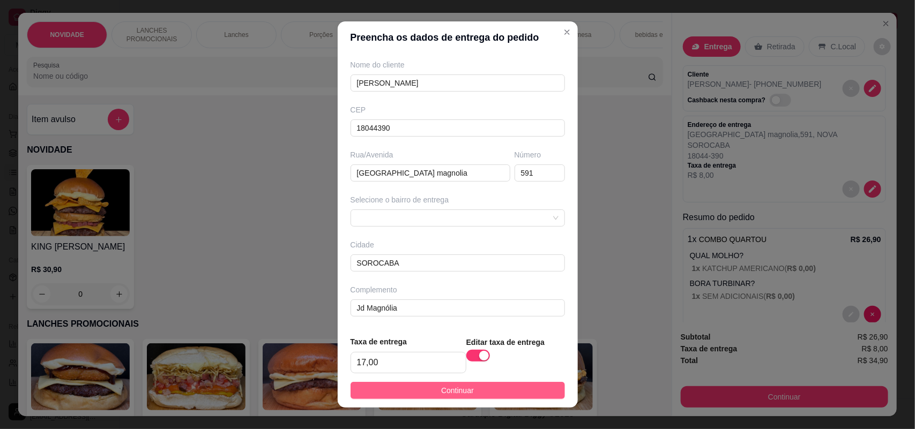
click at [394, 390] on button "Continuar" at bounding box center [458, 390] width 214 height 17
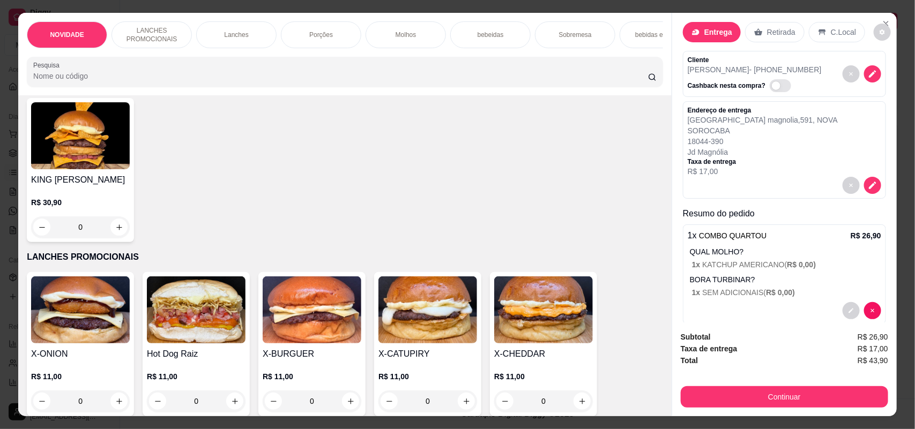
scroll to position [20, 0]
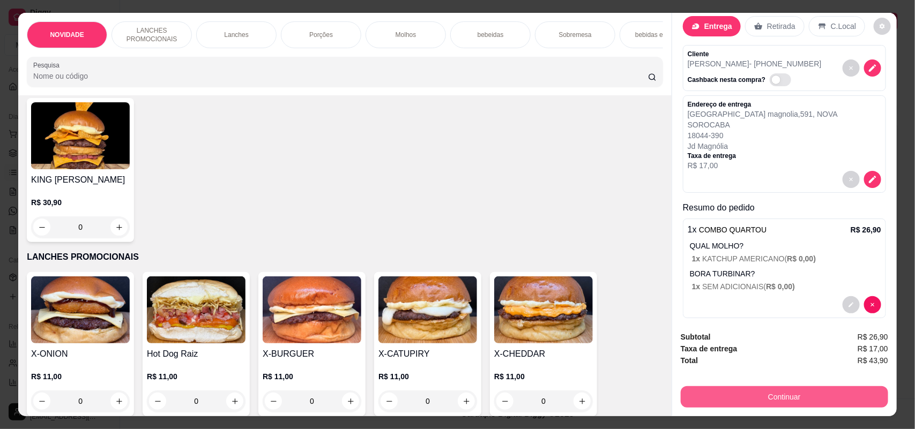
click at [784, 398] on button "Continuar" at bounding box center [784, 397] width 207 height 21
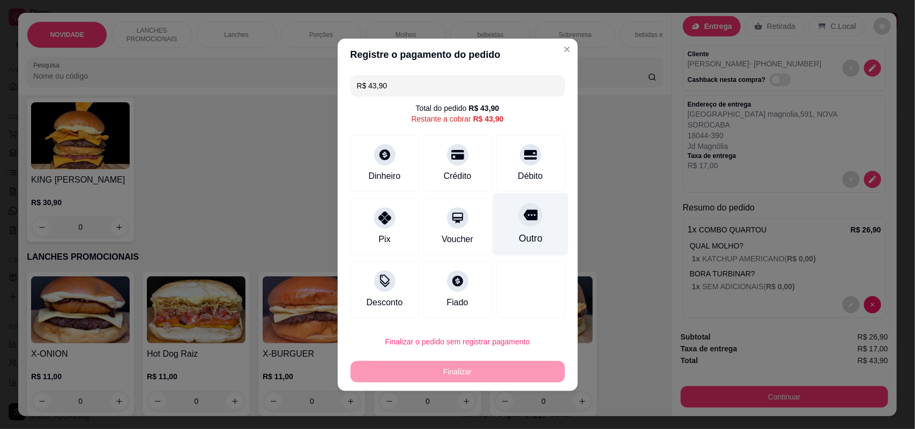
click at [530, 236] on div "Outro" at bounding box center [530, 239] width 24 height 14
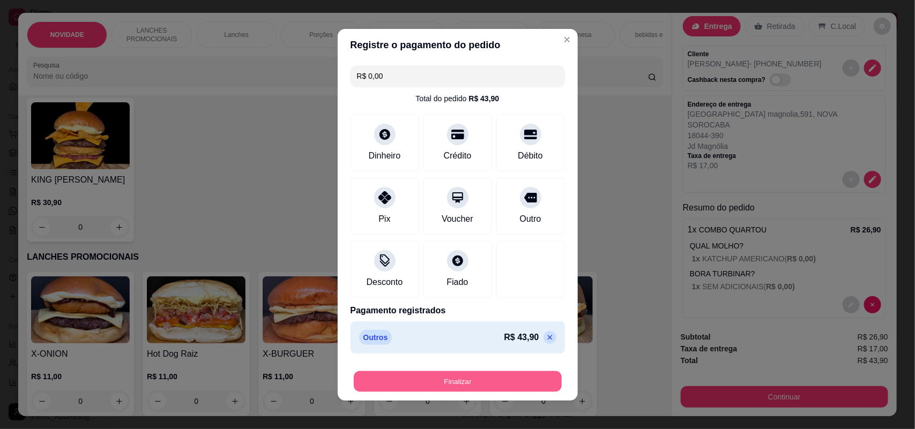
click at [516, 374] on button "Finalizar" at bounding box center [458, 381] width 208 height 21
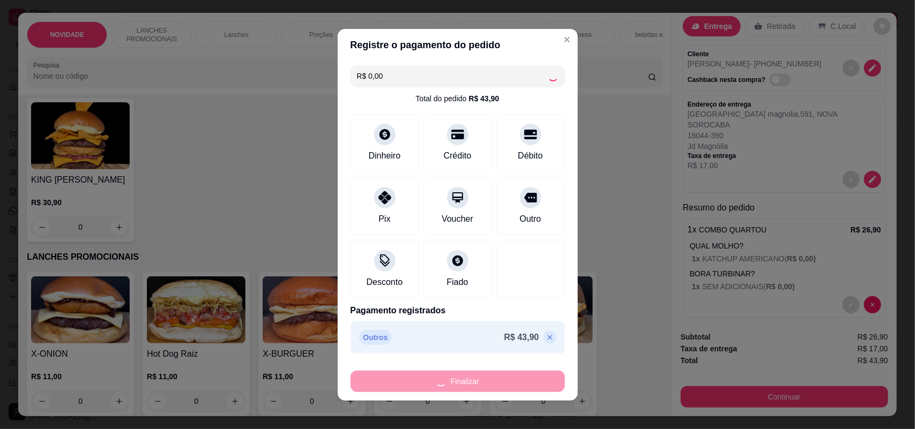
type input "-R$ 43,90"
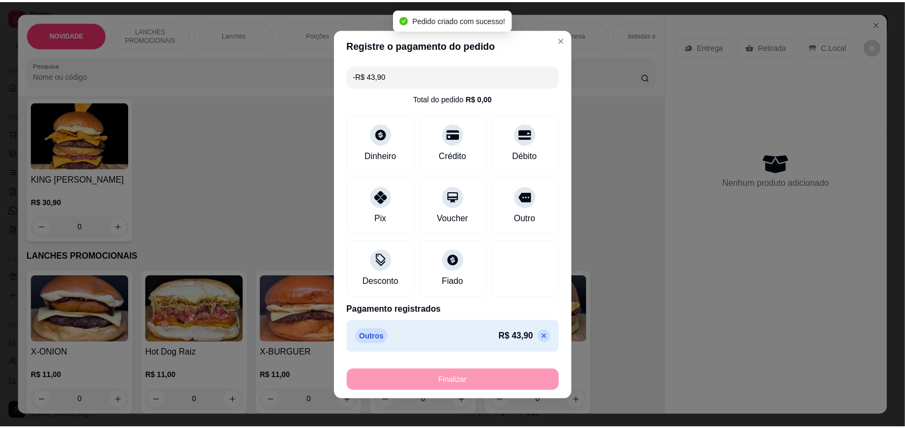
scroll to position [0, 0]
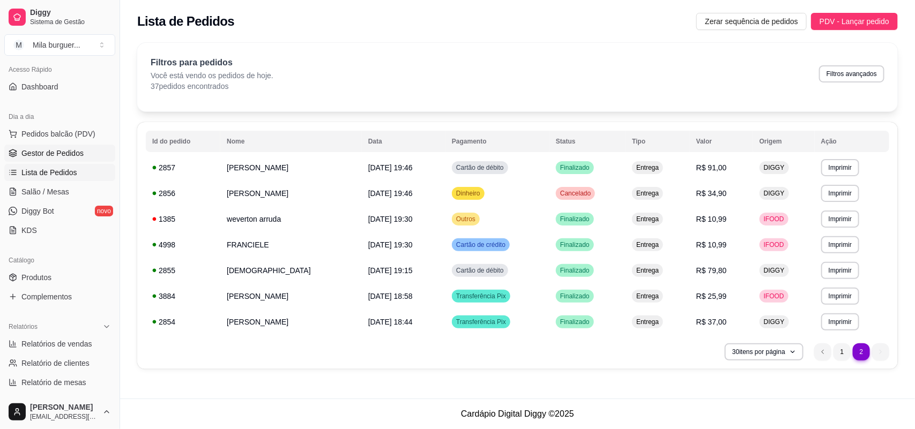
click at [64, 148] on span "Gestor de Pedidos" at bounding box center [52, 153] width 62 height 11
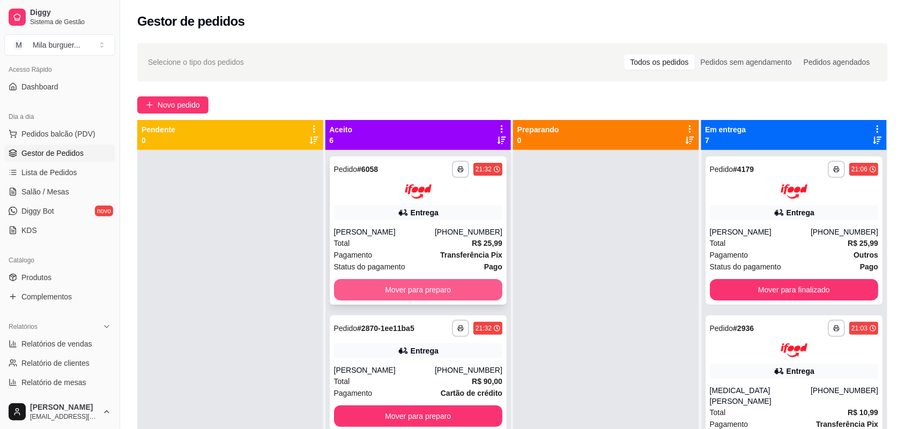
click at [354, 283] on button "Mover para preparo" at bounding box center [418, 289] width 169 height 21
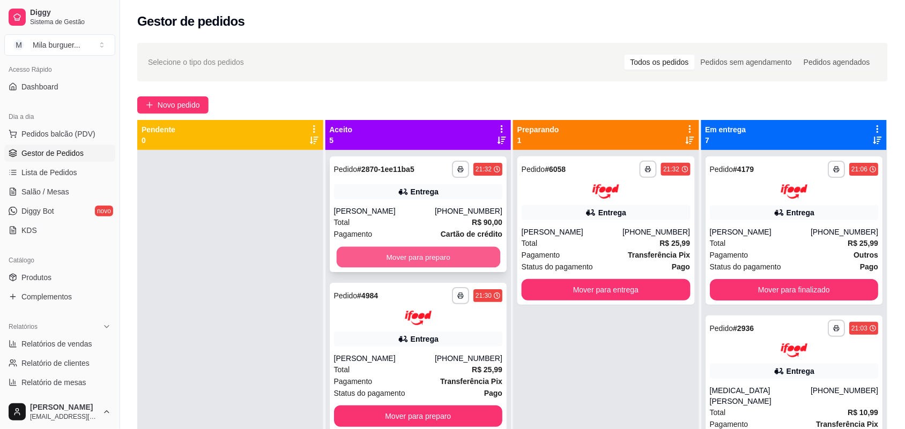
click at [368, 263] on button "Mover para preparo" at bounding box center [418, 257] width 164 height 21
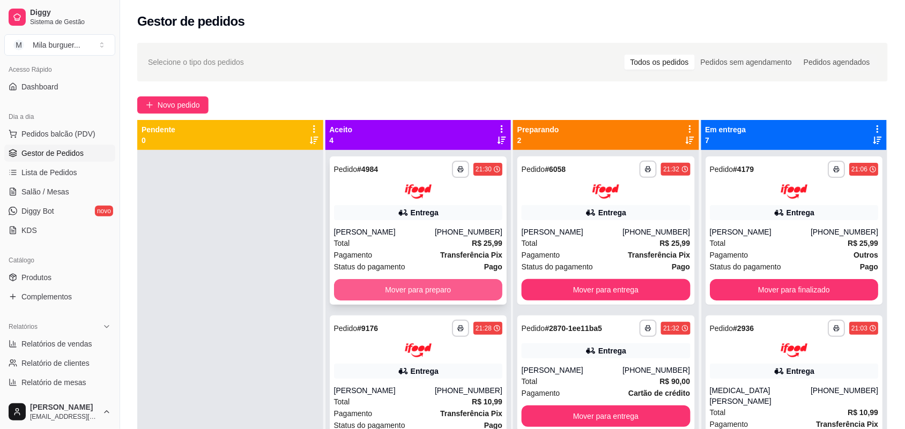
click at [375, 280] on button "Mover para preparo" at bounding box center [418, 289] width 169 height 21
click at [381, 291] on button "Mover para preparo" at bounding box center [418, 289] width 169 height 21
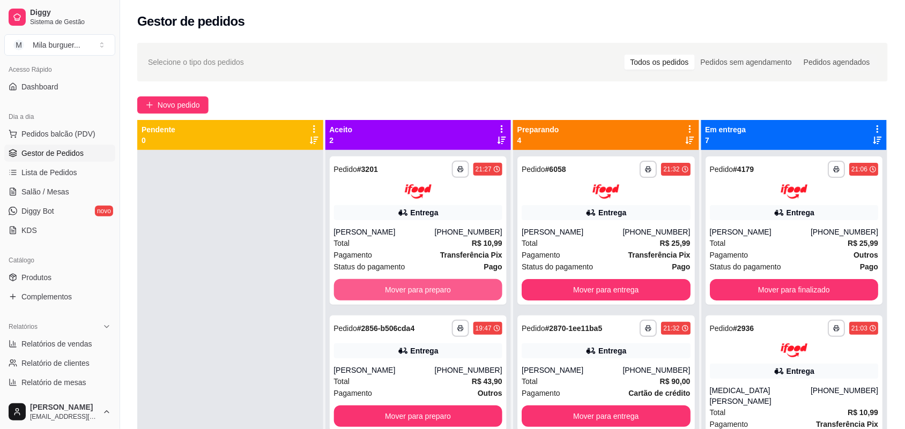
click at [381, 288] on button "Mover para preparo" at bounding box center [418, 289] width 169 height 21
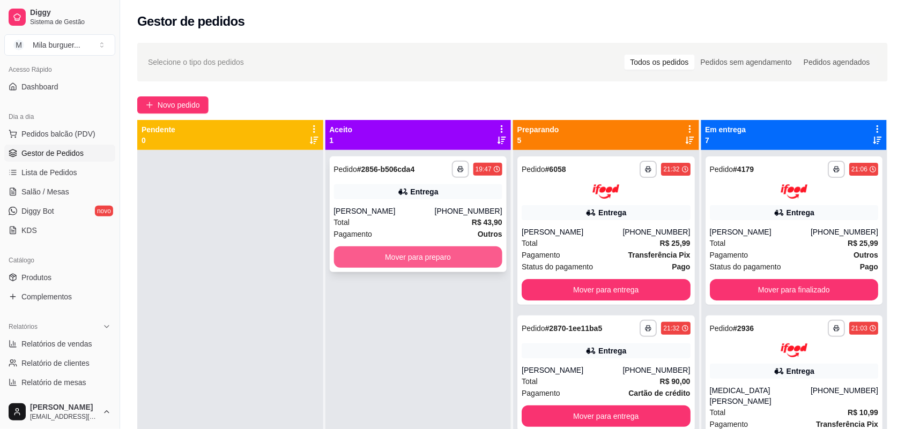
click at [392, 263] on button "Mover para preparo" at bounding box center [418, 257] width 169 height 21
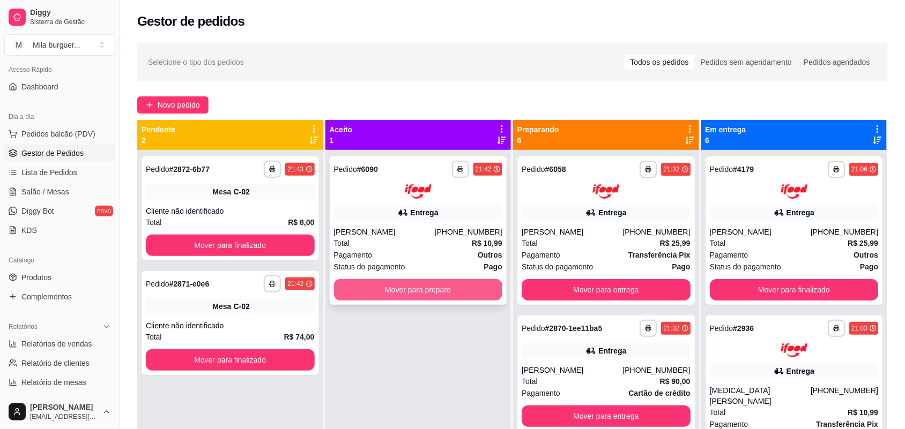
click at [407, 291] on button "Mover para preparo" at bounding box center [418, 289] width 169 height 21
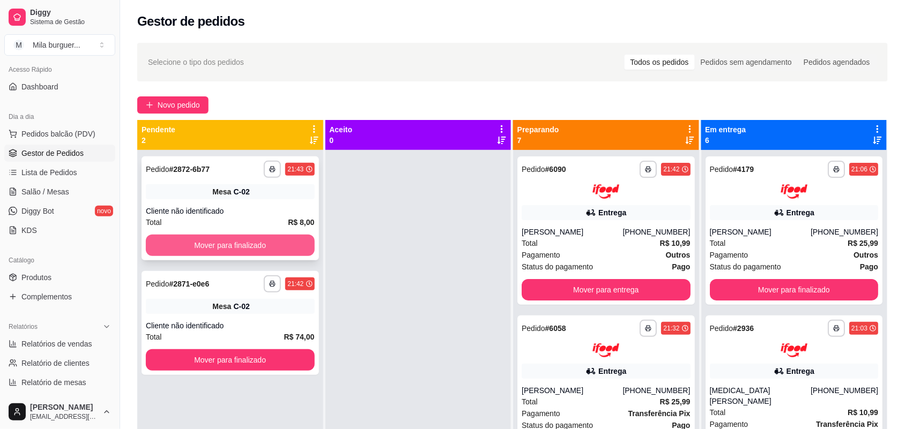
click at [250, 245] on button "Mover para finalizado" at bounding box center [230, 245] width 169 height 21
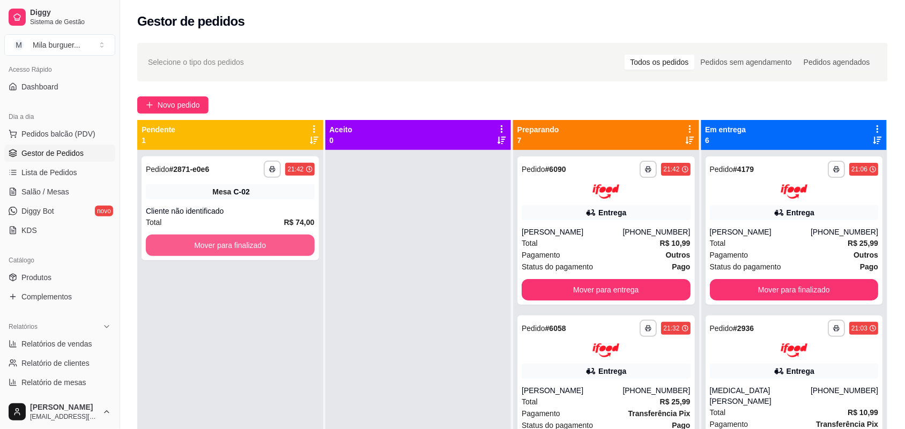
click at [250, 245] on button "Mover para finalizado" at bounding box center [230, 245] width 169 height 21
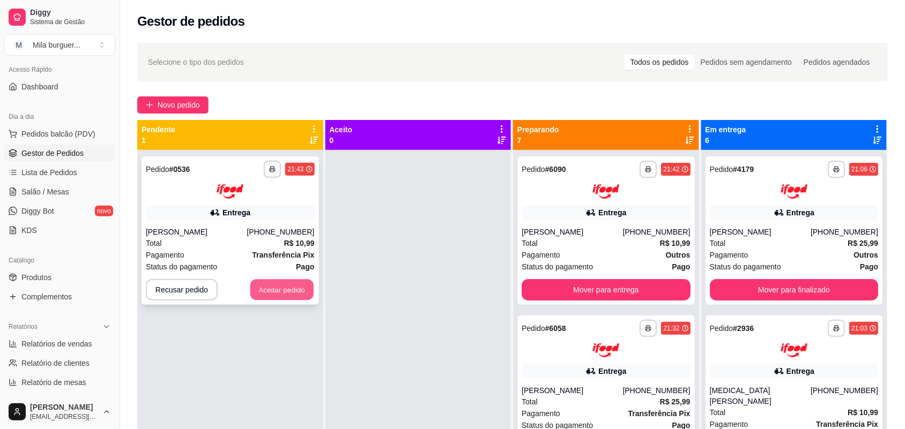
click at [266, 293] on button "Aceitar pedido" at bounding box center [281, 289] width 63 height 21
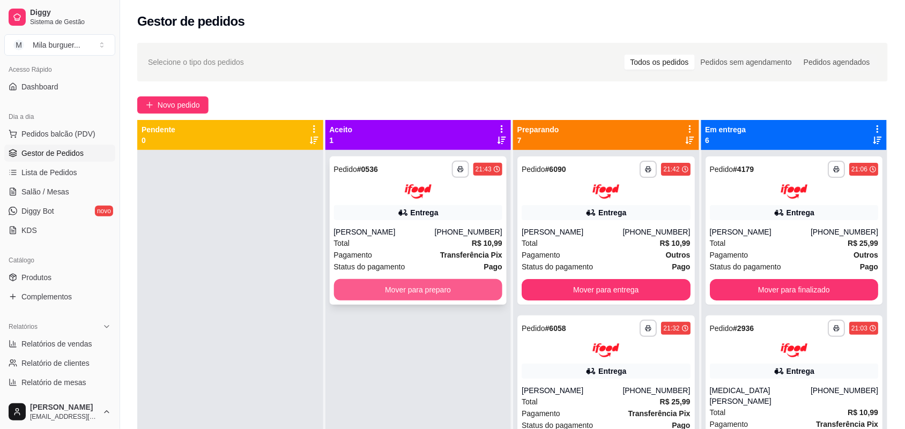
click at [410, 299] on button "Mover para preparo" at bounding box center [418, 289] width 169 height 21
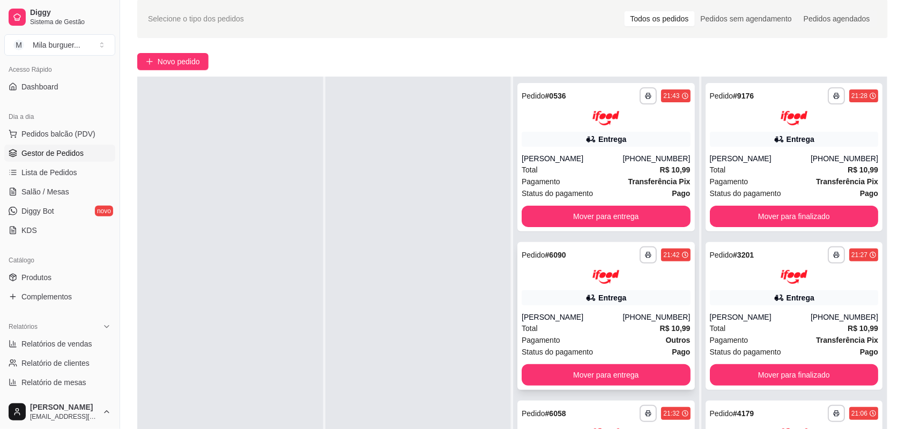
scroll to position [67, 0]
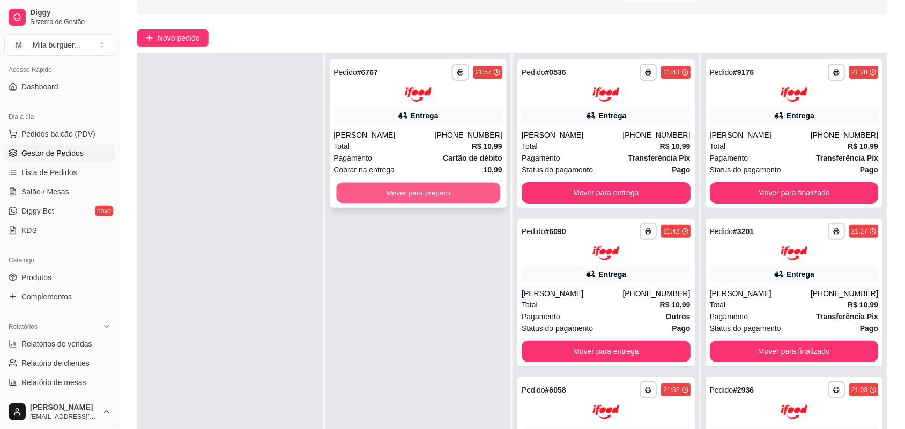
click at [454, 186] on button "Mover para preparo" at bounding box center [418, 192] width 164 height 21
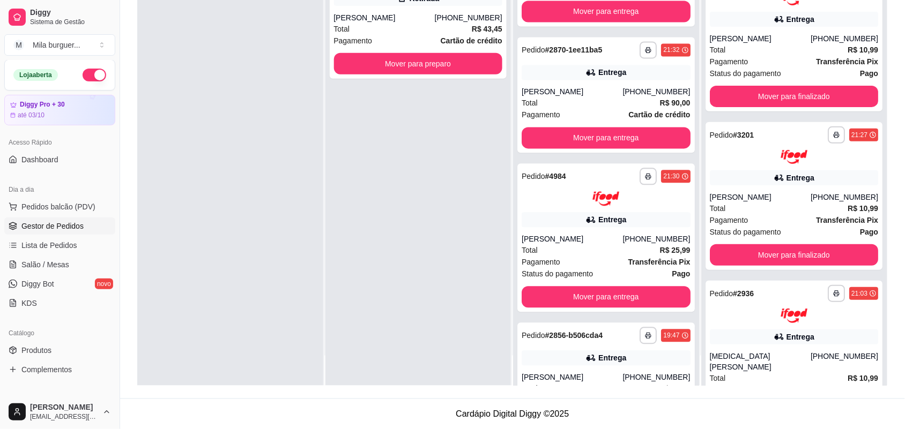
scroll to position [0, 0]
click at [90, 76] on button "button" at bounding box center [95, 75] width 24 height 13
click at [83, 78] on button "button" at bounding box center [95, 75] width 24 height 13
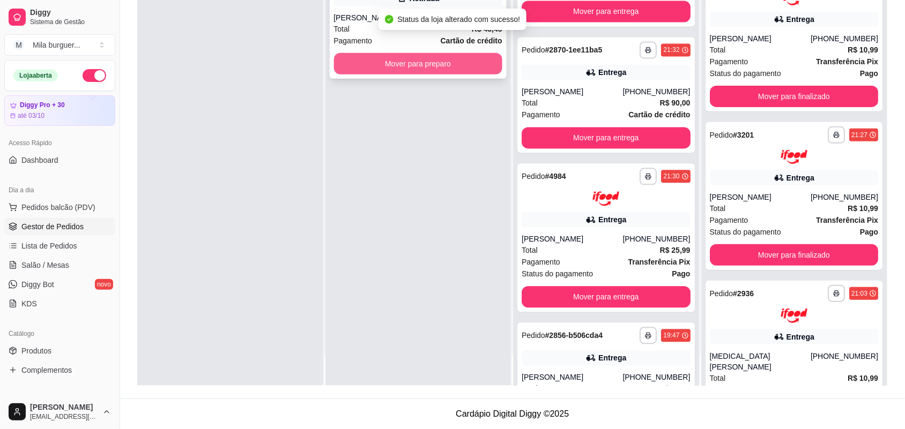
click at [405, 67] on button "Mover para preparo" at bounding box center [418, 63] width 169 height 21
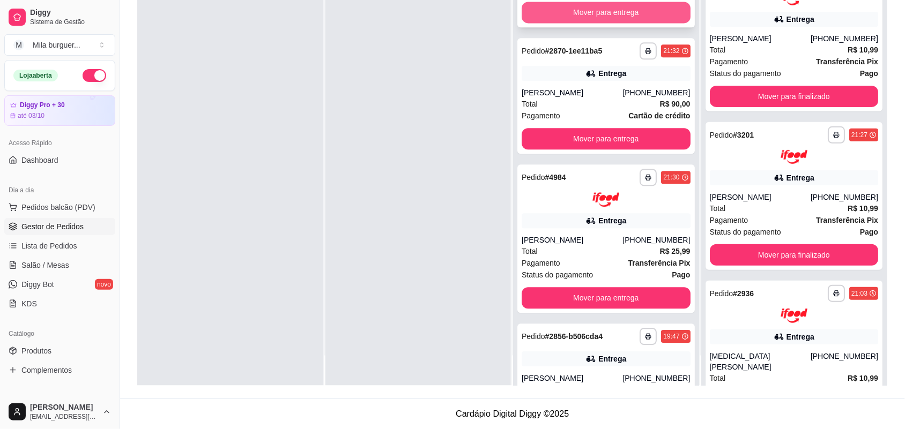
click at [560, 3] on button "Mover para entrega" at bounding box center [606, 12] width 169 height 21
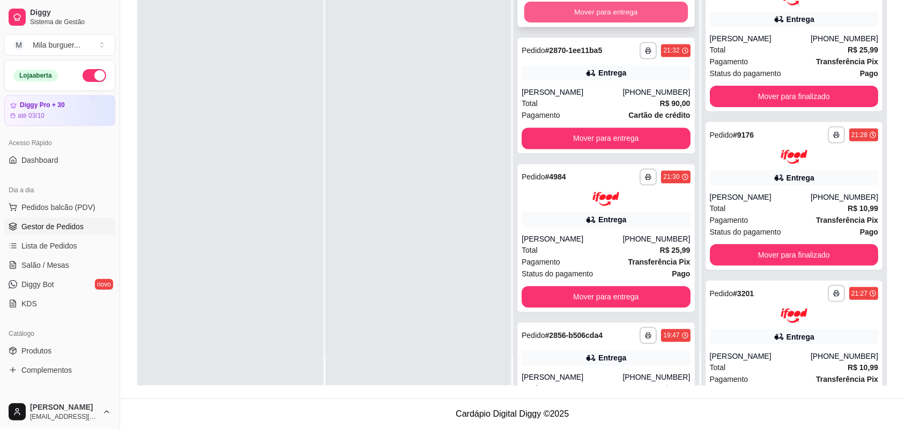
click at [565, 8] on button "Mover para entrega" at bounding box center [606, 12] width 164 height 21
click at [565, 8] on button "Mover para entrega" at bounding box center [606, 11] width 169 height 21
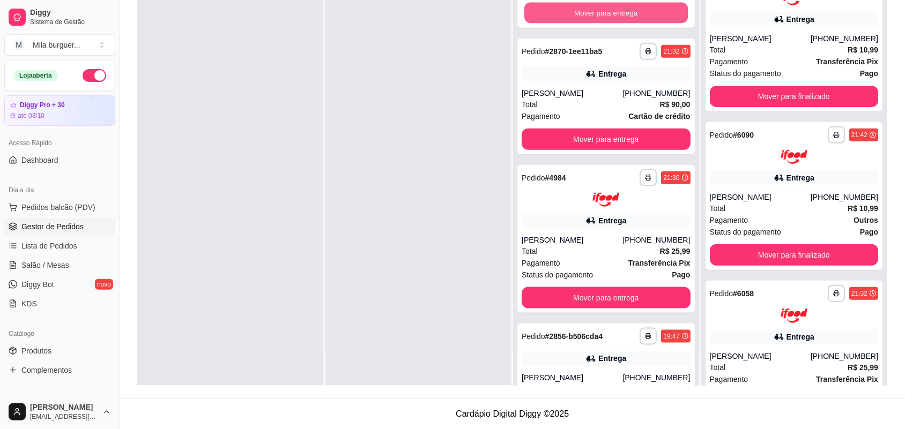
click at [565, 8] on button "Mover para entrega" at bounding box center [606, 12] width 164 height 21
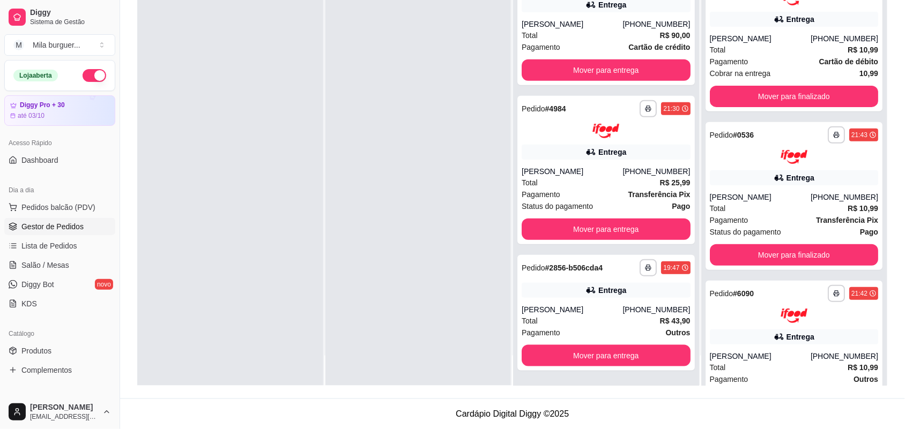
scroll to position [51, 0]
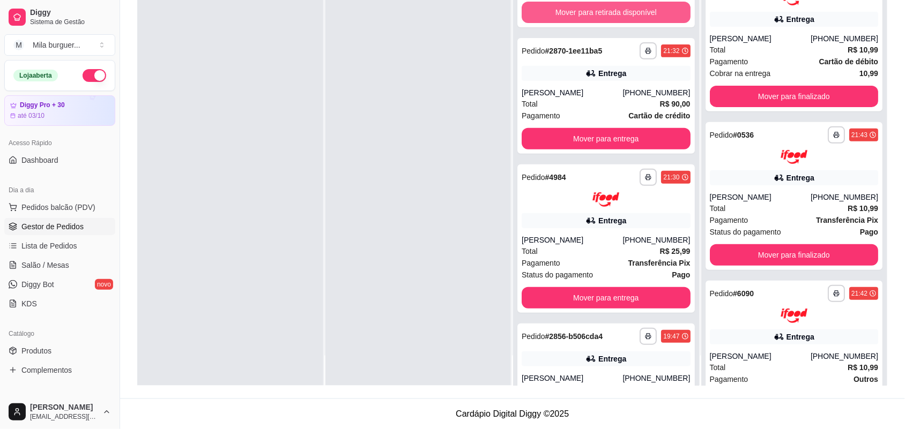
click at [565, 8] on button "Mover para retirada disponível" at bounding box center [606, 12] width 169 height 21
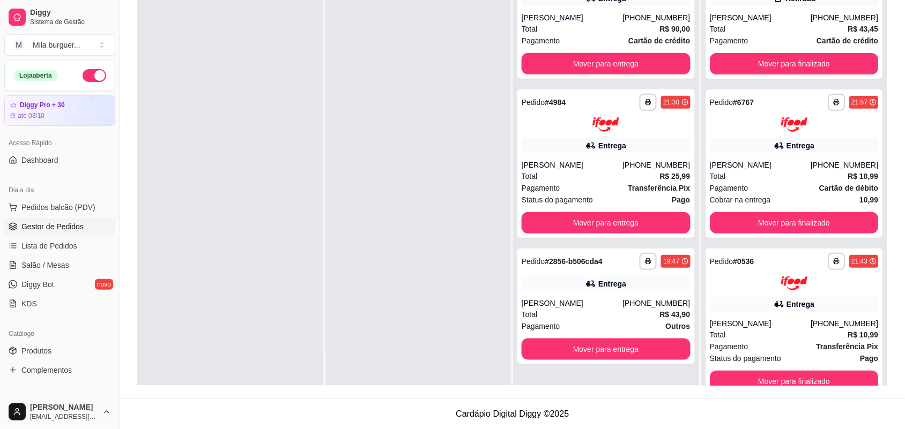
scroll to position [0, 0]
click at [582, 58] on button "Mover para entrega" at bounding box center [606, 63] width 169 height 21
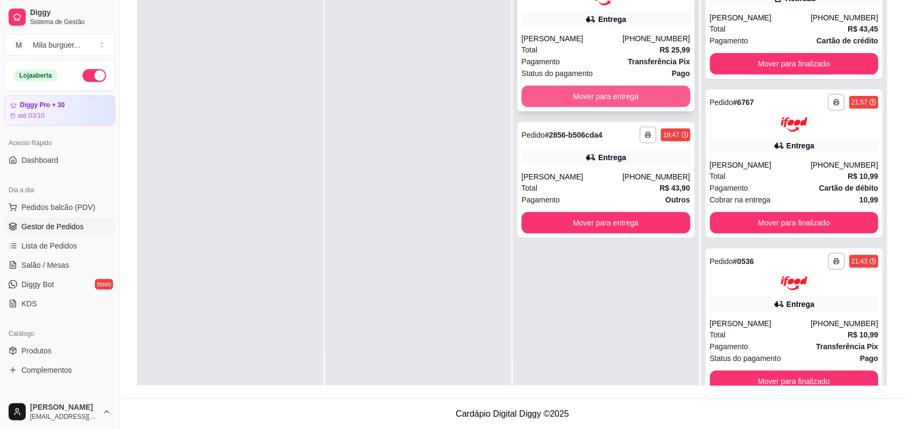
click at [575, 92] on button "Mover para entrega" at bounding box center [606, 96] width 169 height 21
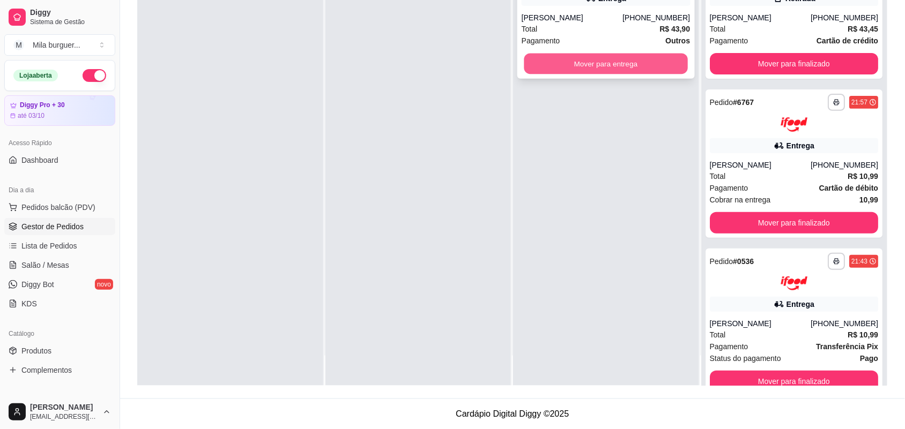
click at [581, 63] on button "Mover para entrega" at bounding box center [606, 64] width 164 height 21
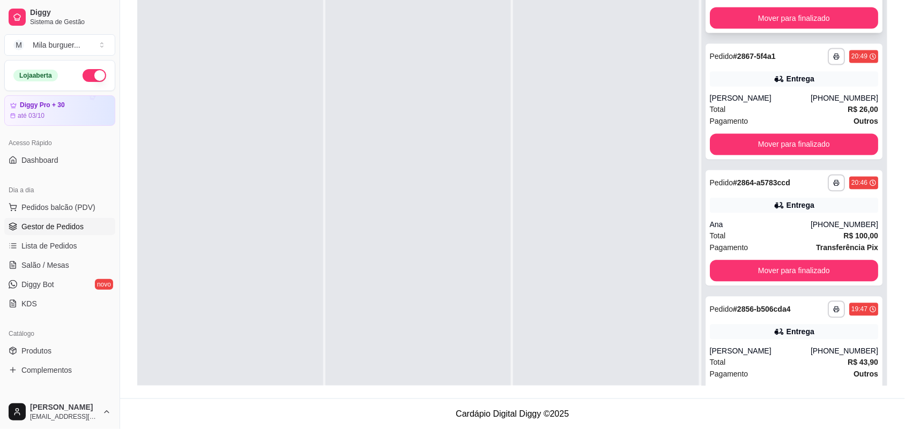
scroll to position [30, 0]
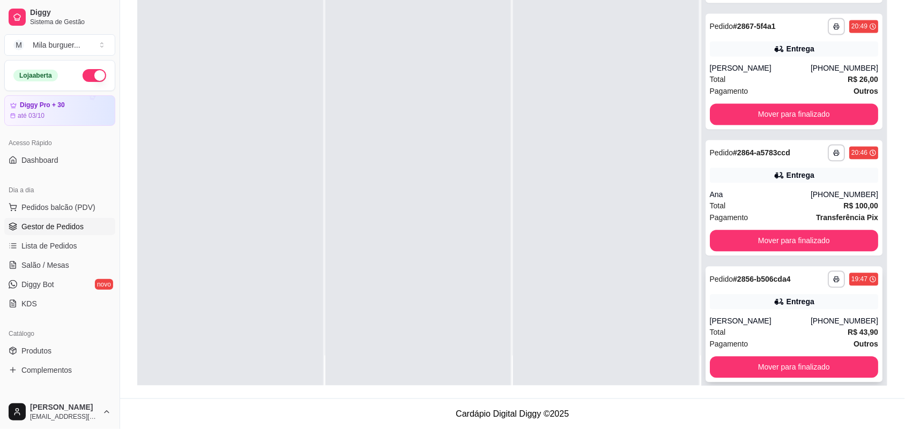
click at [720, 276] on div "**********" at bounding box center [794, 279] width 169 height 17
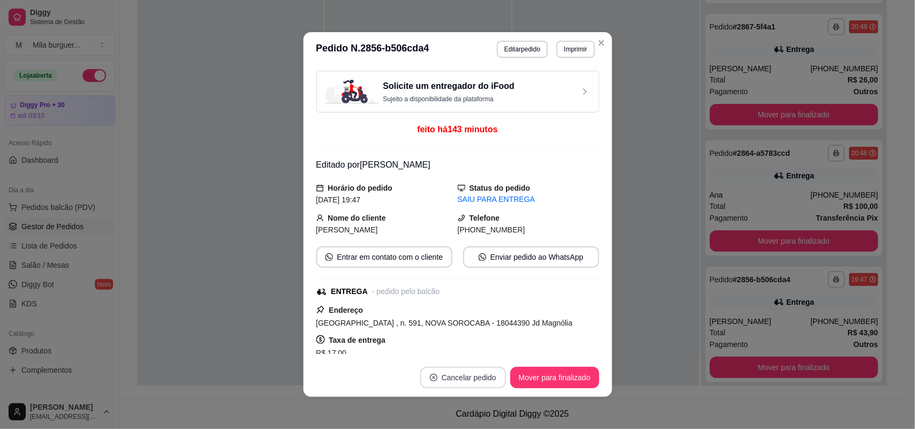
click at [485, 377] on button "Cancelar pedido" at bounding box center [463, 377] width 86 height 21
click at [486, 344] on button "Sim" at bounding box center [489, 351] width 42 height 21
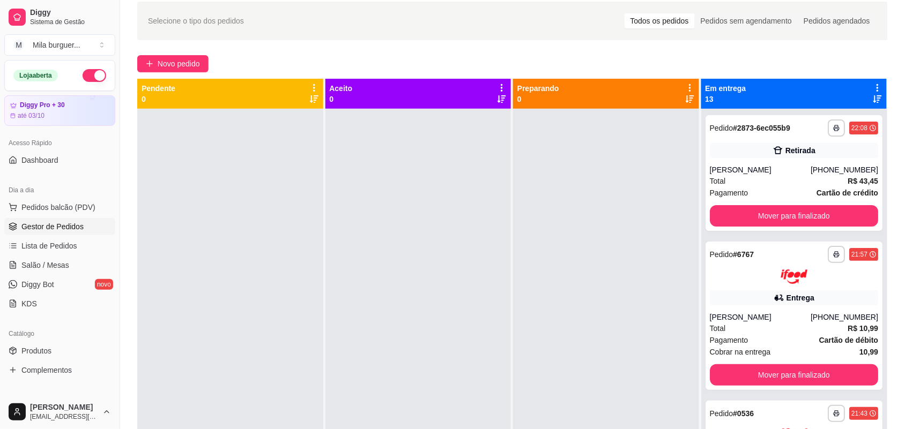
scroll to position [29, 0]
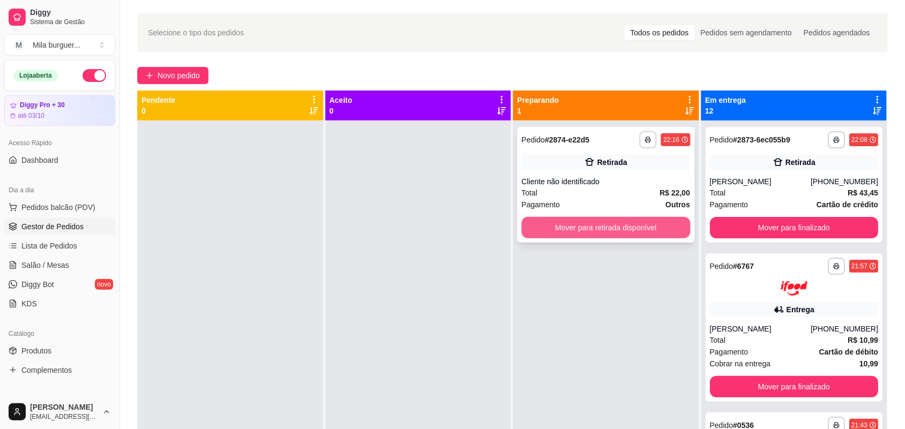
click at [617, 225] on button "Mover para retirada disponível" at bounding box center [606, 227] width 169 height 21
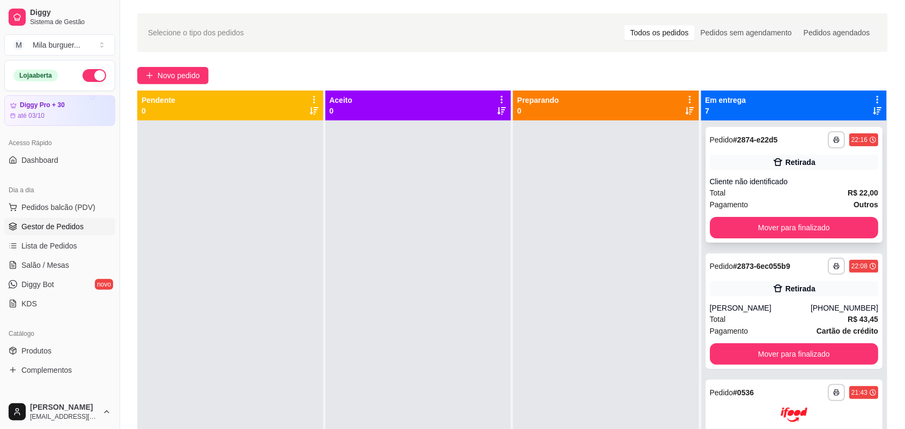
click at [820, 233] on button "Mover para finalizado" at bounding box center [794, 227] width 169 height 21
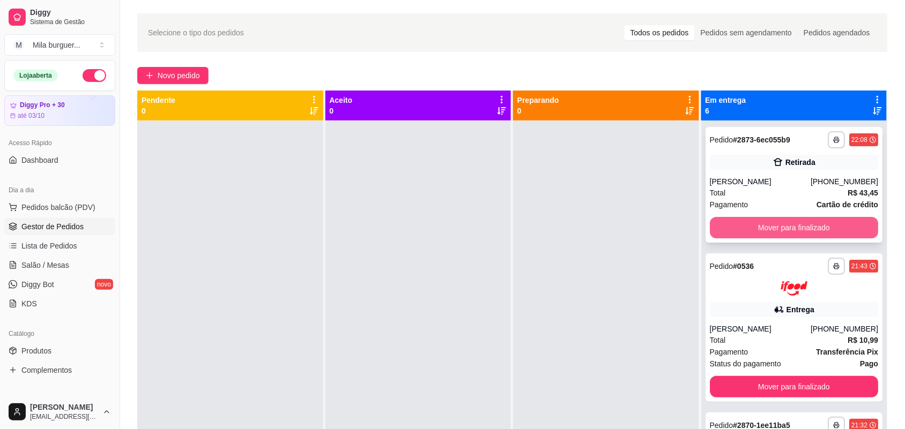
click at [817, 229] on button "Mover para finalizado" at bounding box center [794, 227] width 169 height 21
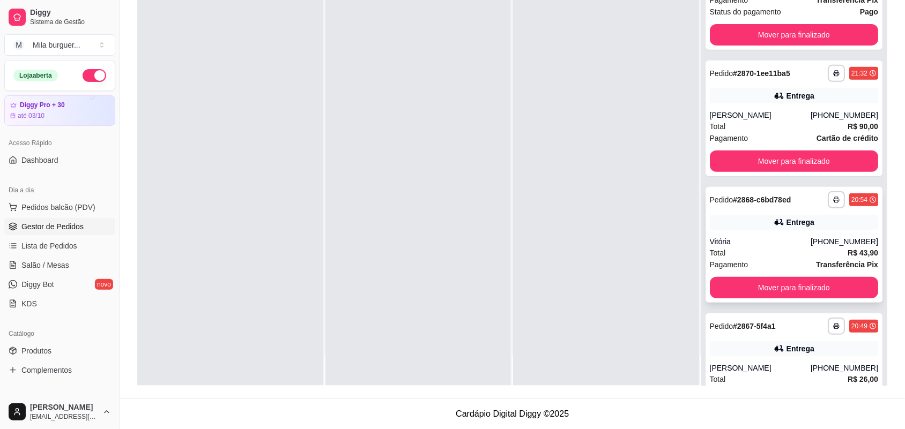
scroll to position [0, 0]
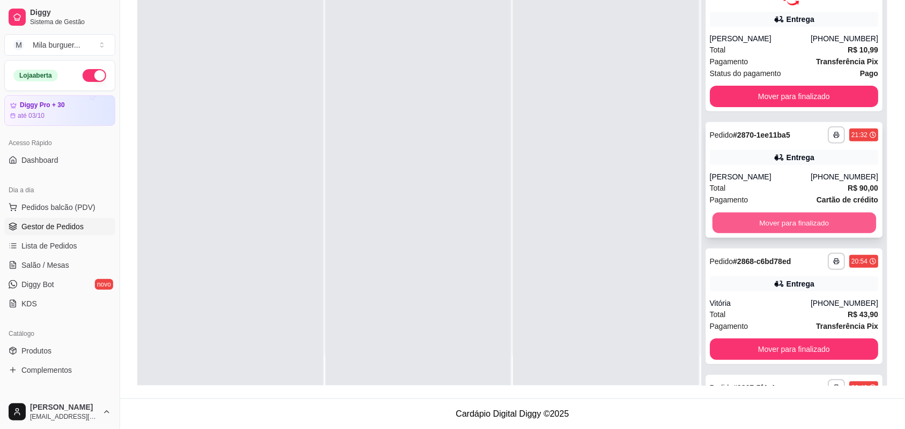
click at [810, 218] on button "Mover para finalizado" at bounding box center [794, 222] width 164 height 21
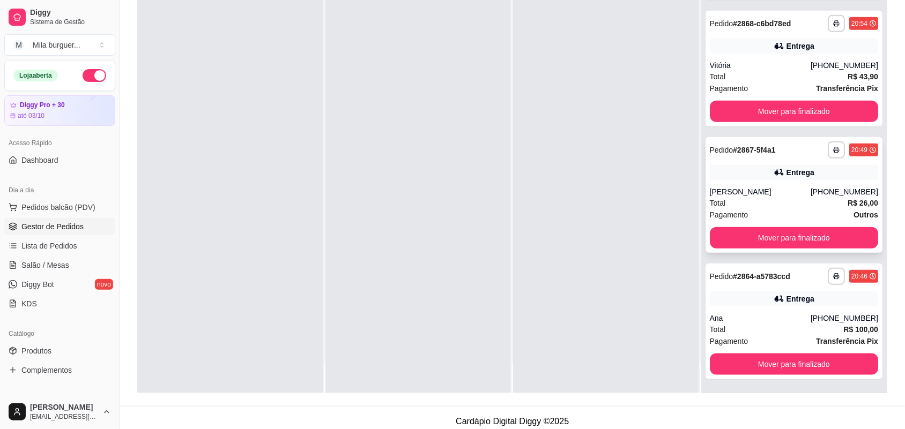
scroll to position [164, 0]
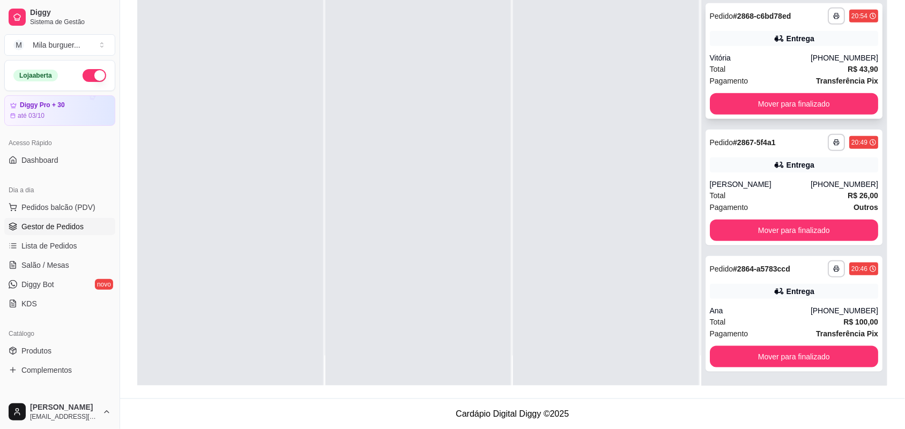
click at [774, 91] on div "**********" at bounding box center [794, 61] width 177 height 116
click at [774, 98] on button "Mover para finalizado" at bounding box center [794, 103] width 169 height 21
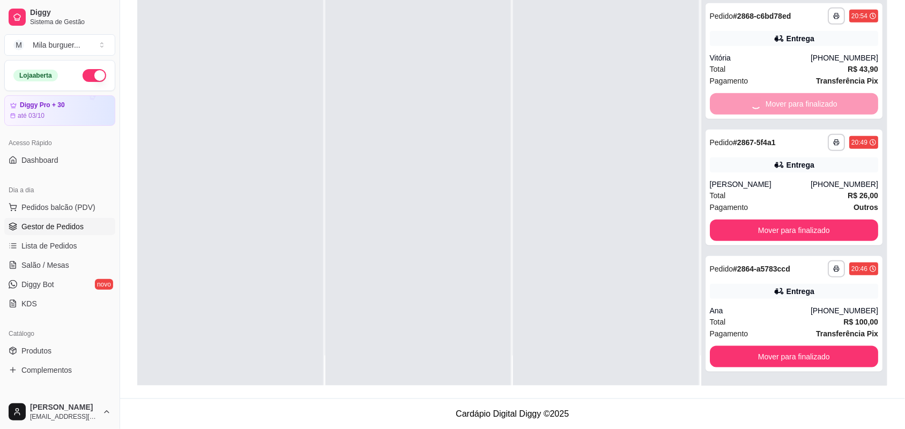
scroll to position [0, 0]
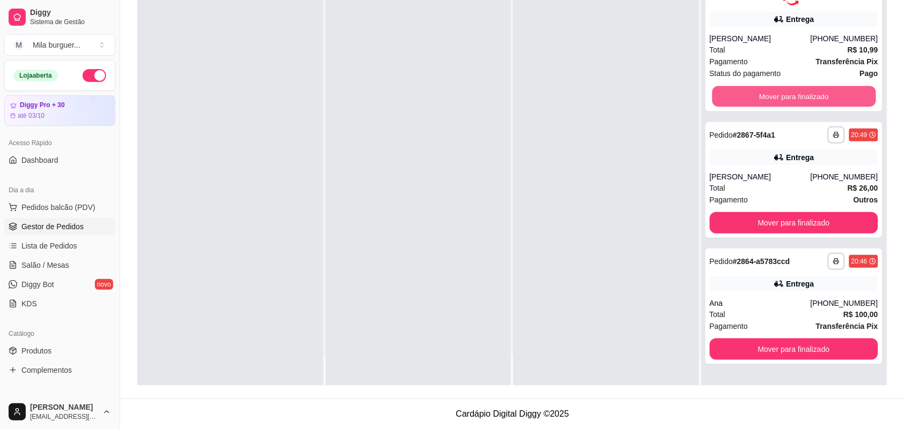
click at [774, 98] on button "Mover para finalizado" at bounding box center [794, 96] width 164 height 21
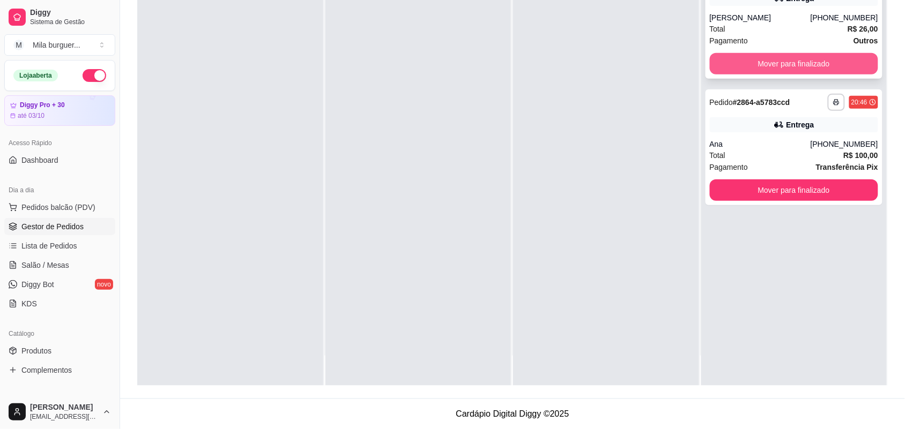
click at [776, 72] on button "Mover para finalizado" at bounding box center [794, 63] width 169 height 21
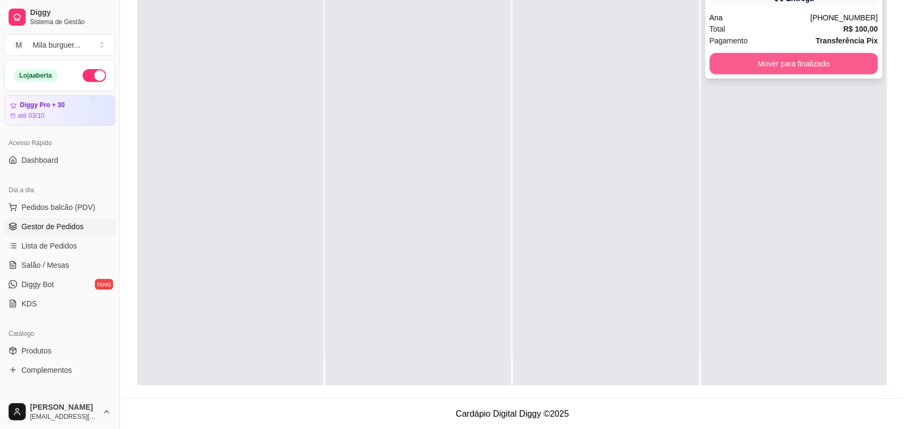
click at [779, 67] on button "Mover para finalizado" at bounding box center [794, 63] width 169 height 21
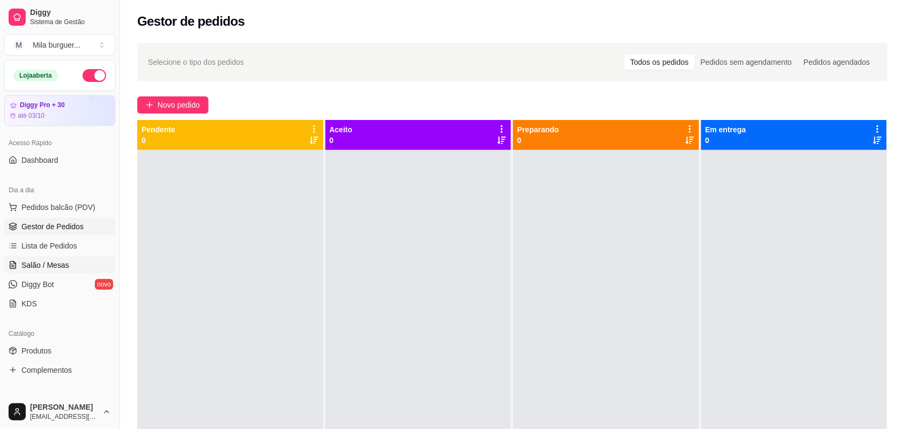
click at [29, 264] on span "Salão / Mesas" at bounding box center [45, 265] width 48 height 11
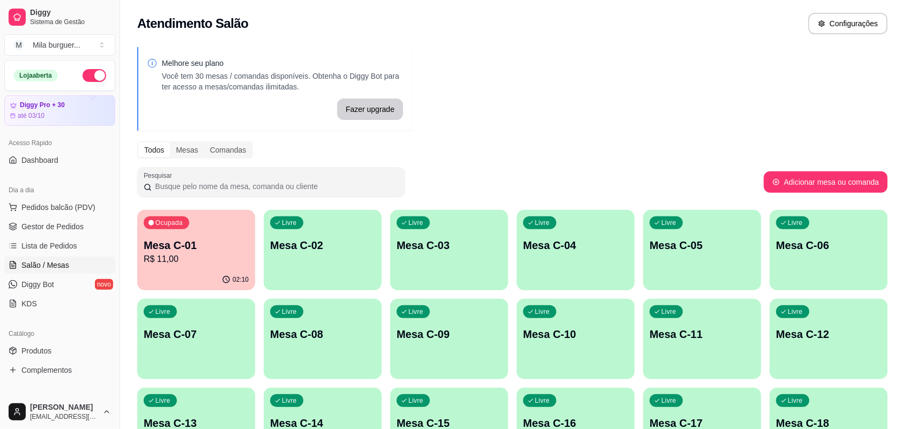
click at [233, 236] on div "Ocupada Mesa C-01 R$ 11,00" at bounding box center [196, 240] width 118 height 60
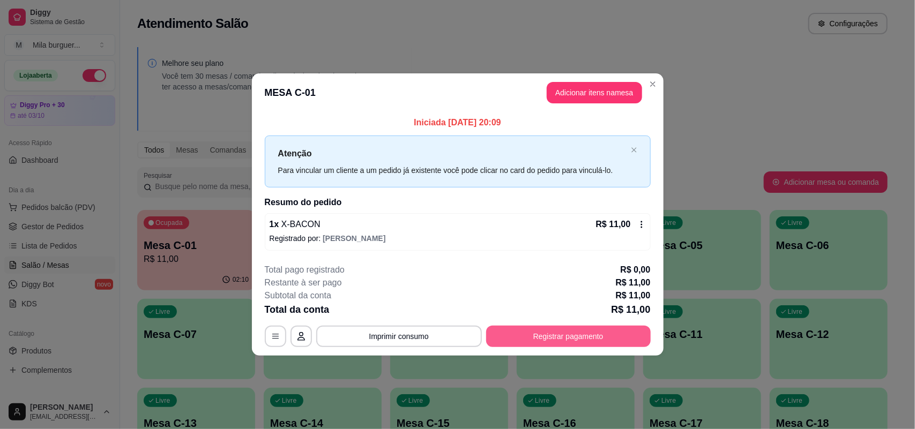
click at [501, 327] on button "Registrar pagamento" at bounding box center [568, 336] width 165 height 21
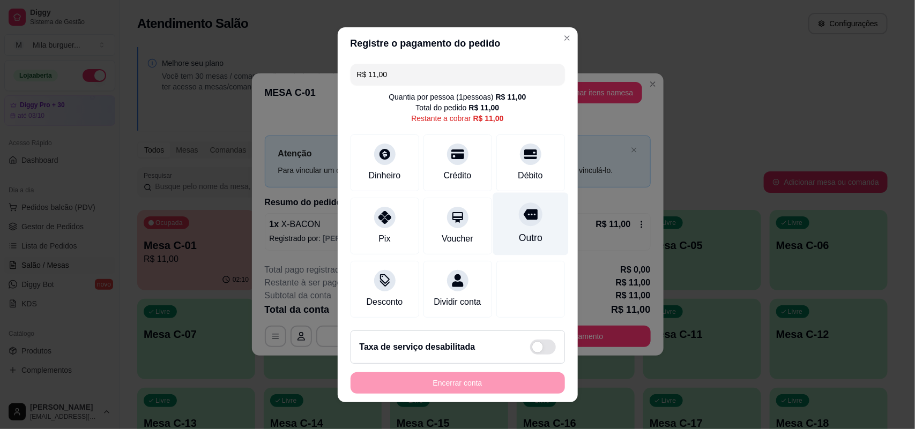
click at [518, 231] on div "Outro" at bounding box center [530, 238] width 24 height 14
type input "R$ 0,00"
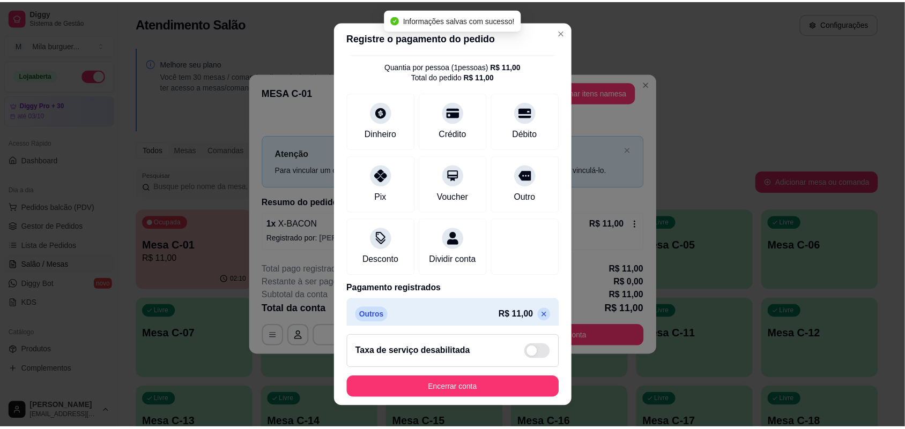
scroll to position [47, 0]
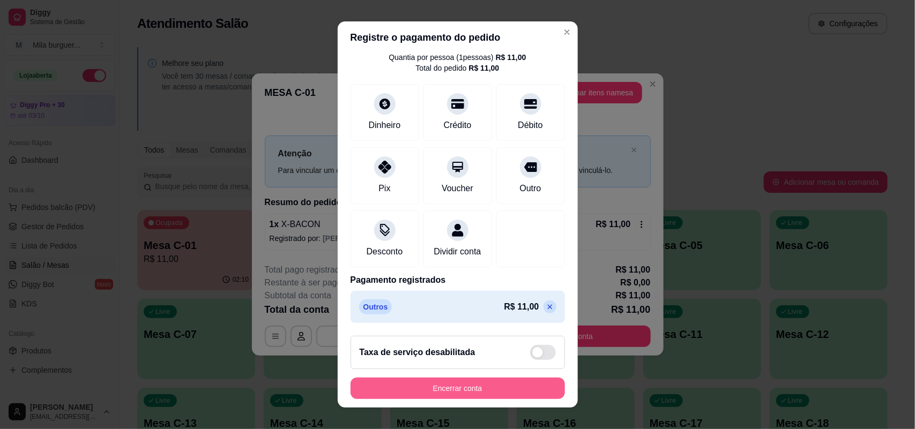
click at [495, 380] on button "Encerrar conta" at bounding box center [458, 388] width 214 height 21
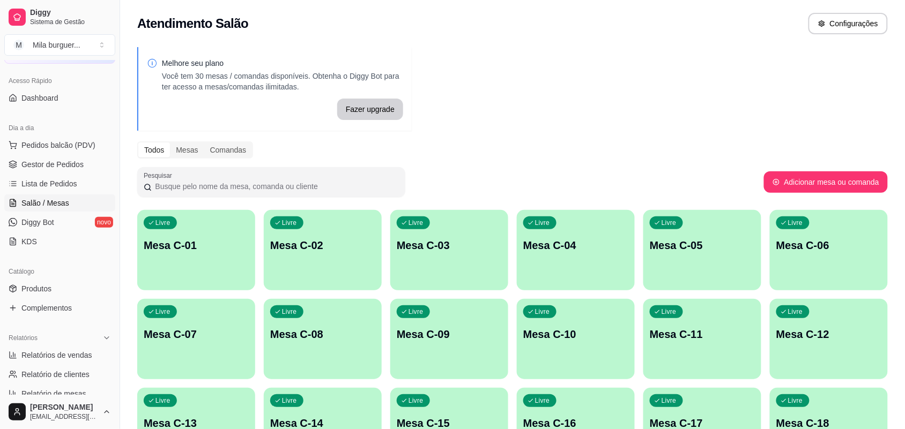
scroll to position [134, 0]
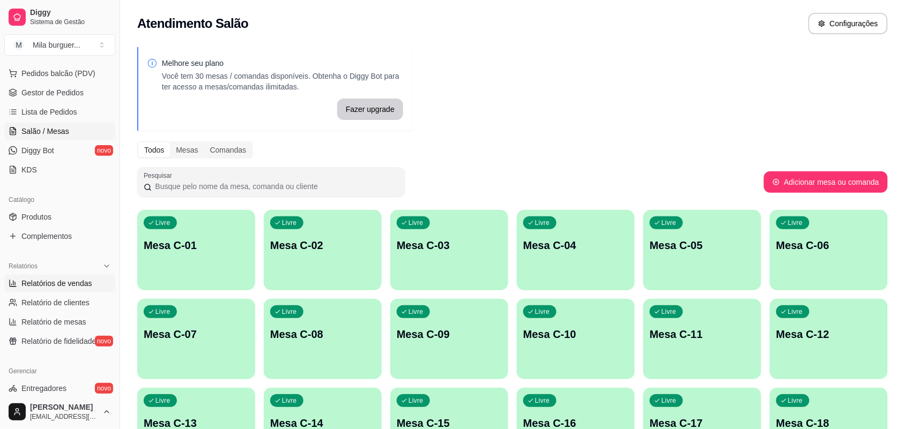
click at [69, 283] on span "Relatórios de vendas" at bounding box center [56, 283] width 71 height 11
select select "ALL"
select select "0"
